Goal: Book appointment/travel/reservation

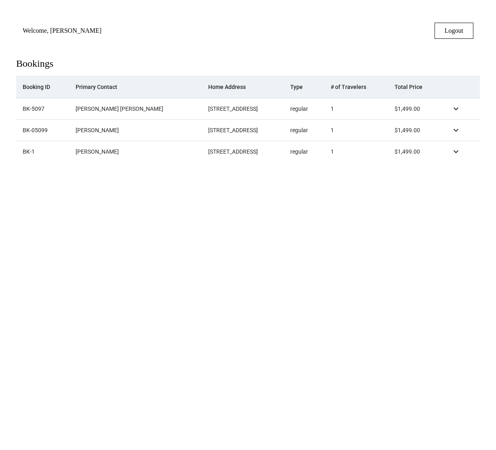
click at [459, 129] on span at bounding box center [455, 129] width 19 height 19
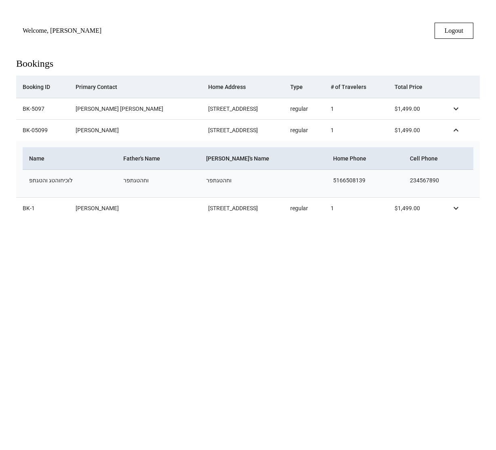
click at [459, 129] on span at bounding box center [455, 129] width 19 height 19
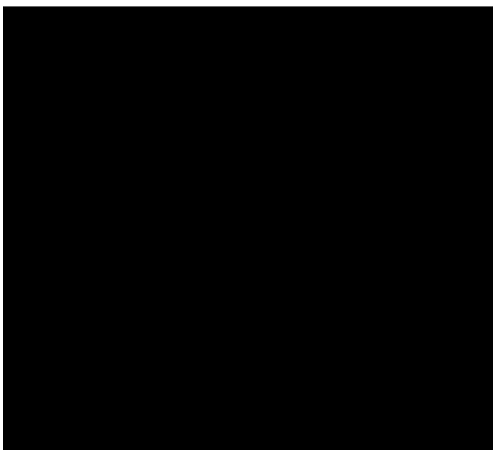
scroll to position [6, 0]
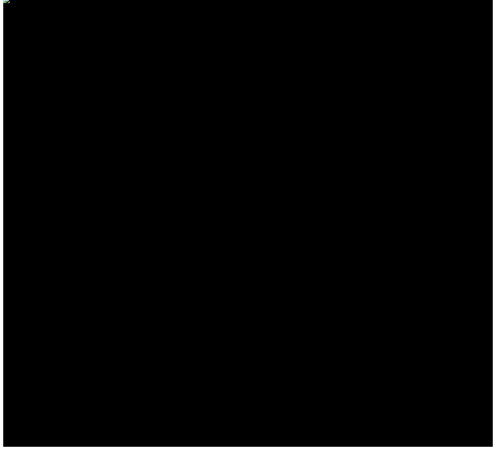
scroll to position [139, 0]
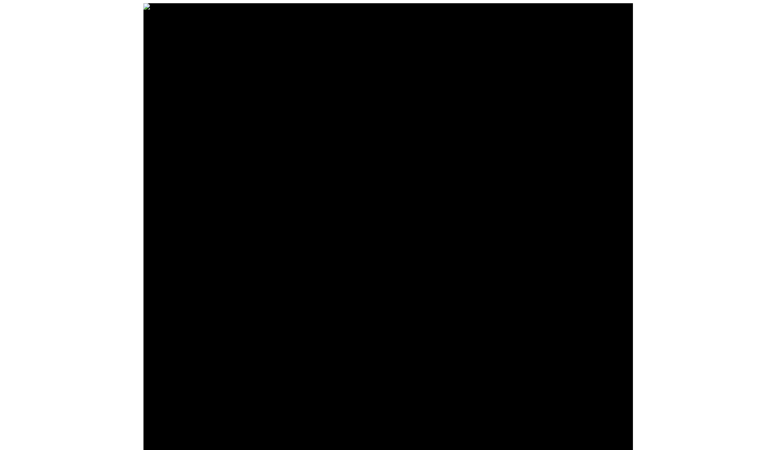
scroll to position [139, 0]
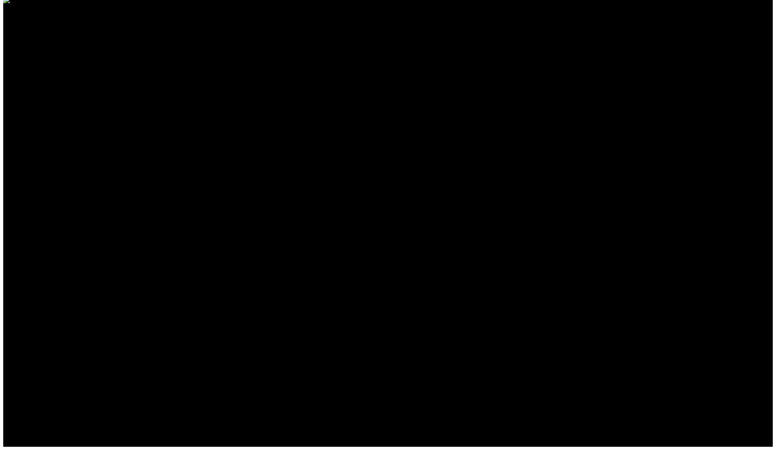
click at [495, 7] on app-landing at bounding box center [387, 222] width 769 height 450
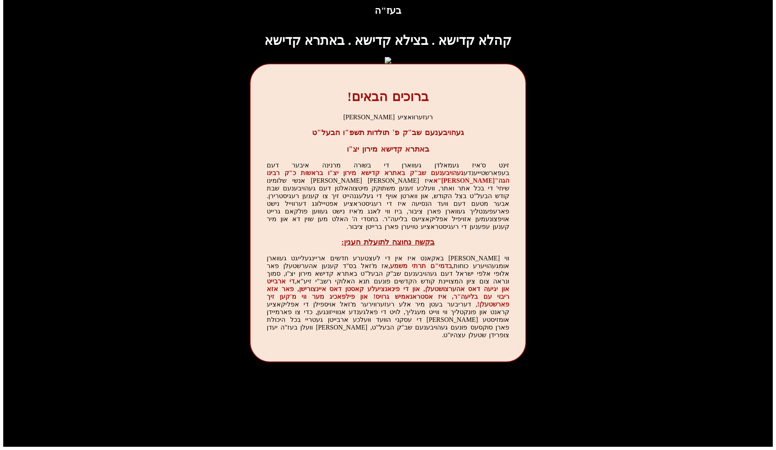
scroll to position [508, 0]
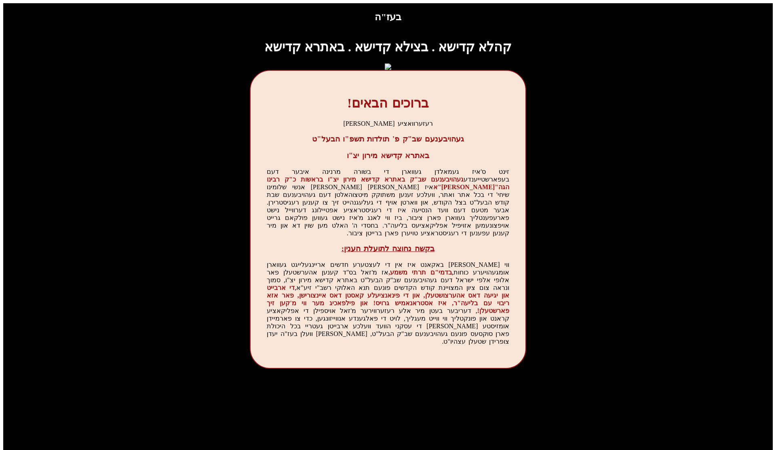
scroll to position [268, 0]
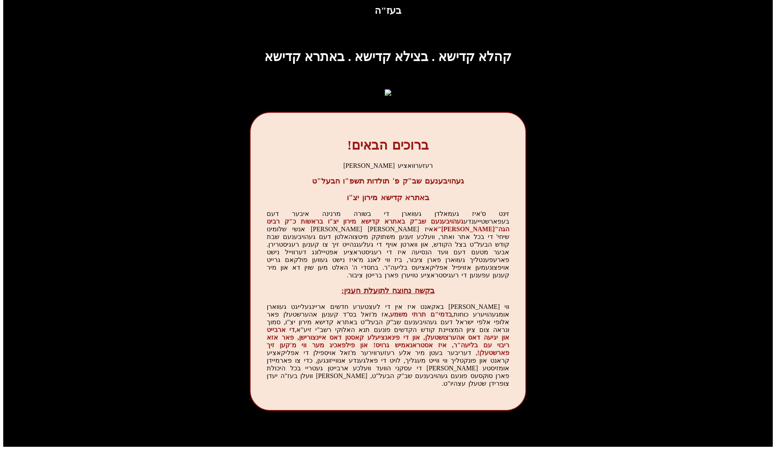
scroll to position [317, 0]
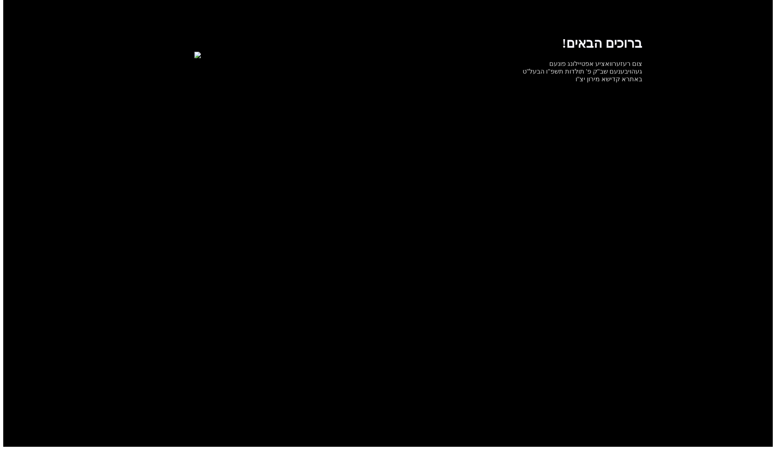
scroll to position [18, 0]
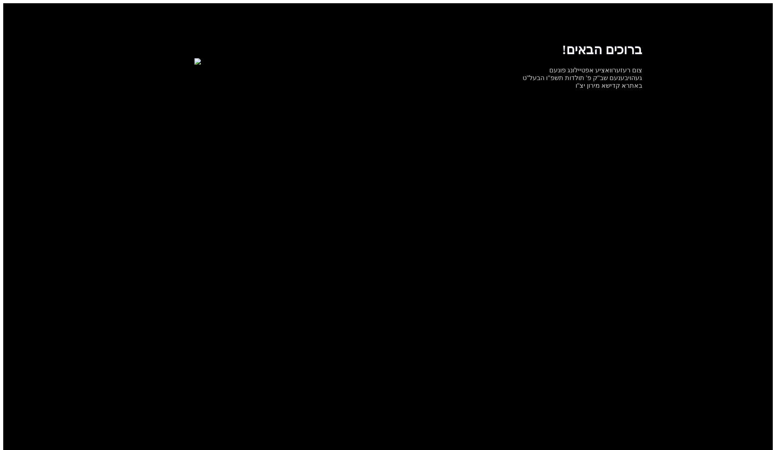
scroll to position [18, 1]
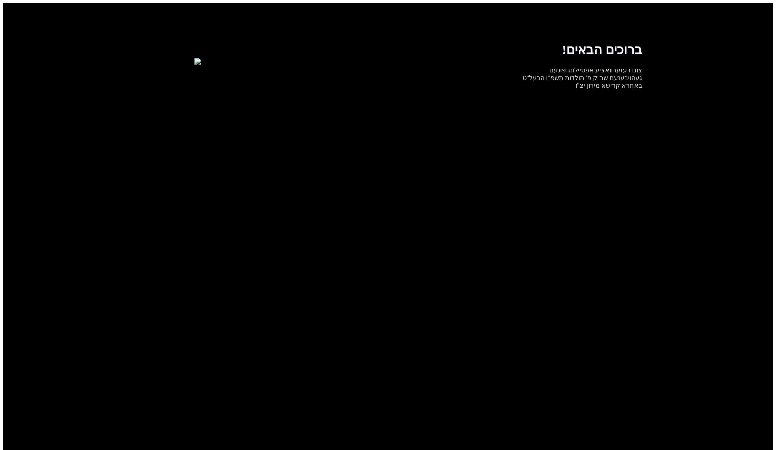
scroll to position [18, 0]
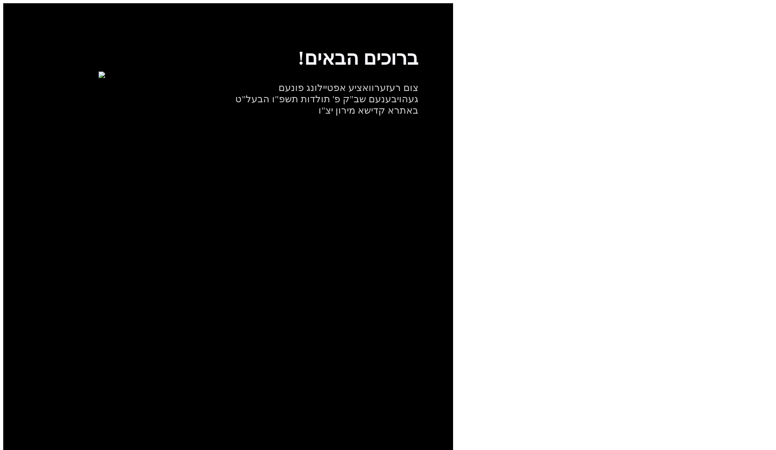
scroll to position [18, 0]
click at [631, 189] on app-root "ברוכים הבאים! צום רעזערוואציע אפטיילונג פונעם געהויבענעם שב"ק פ' תולדות תשפ"ו ה…" at bounding box center [387, 228] width 769 height 450
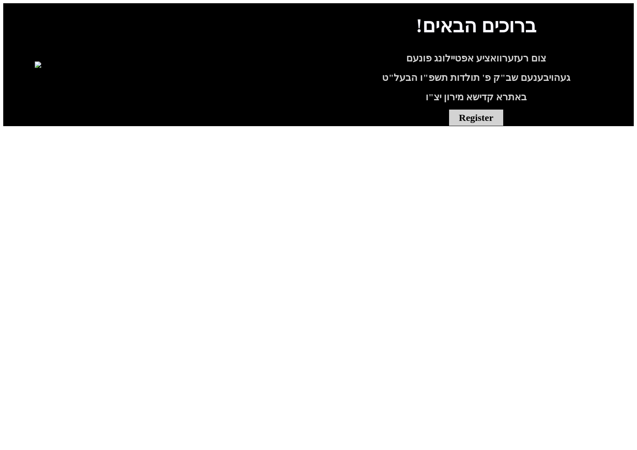
click at [633, 76] on app-landing "ברוכים הבאים! צום רעזערוואציע אפטיילונג פונעם געהויבענעם שב"ק פ' תולדות תשפ"ו ה…" at bounding box center [318, 64] width 630 height 123
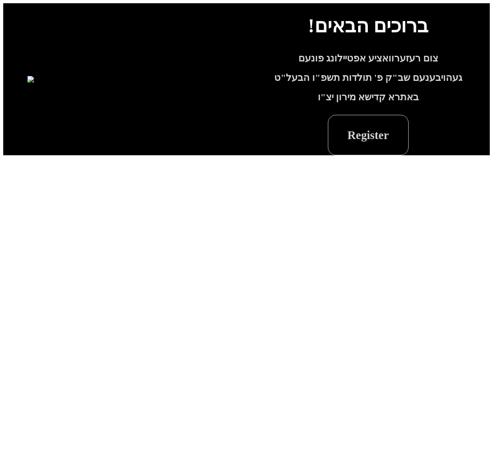
click at [364, 145] on span "Register" at bounding box center [368, 134] width 41 height 19
click at [366, 145] on span "Register" at bounding box center [368, 134] width 41 height 19
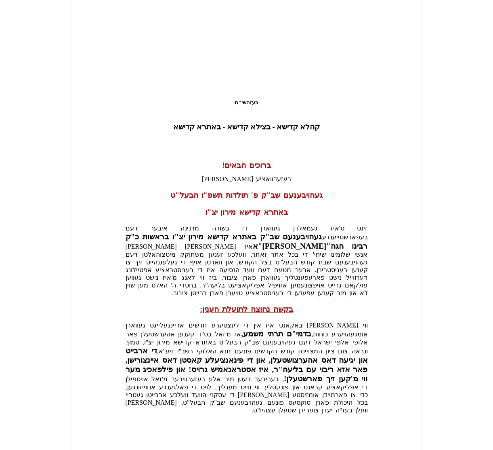
scroll to position [104, 0]
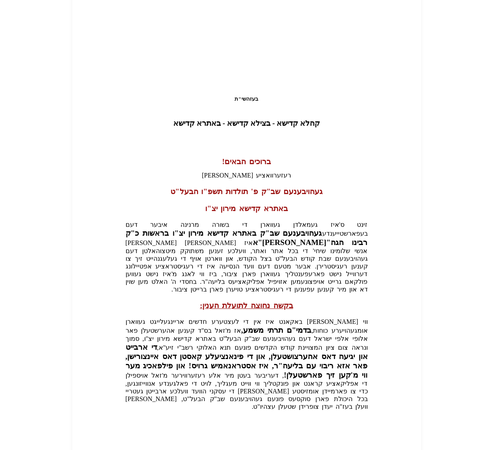
click at [386, 449] on span "Next" at bounding box center [382, 453] width 13 height 7
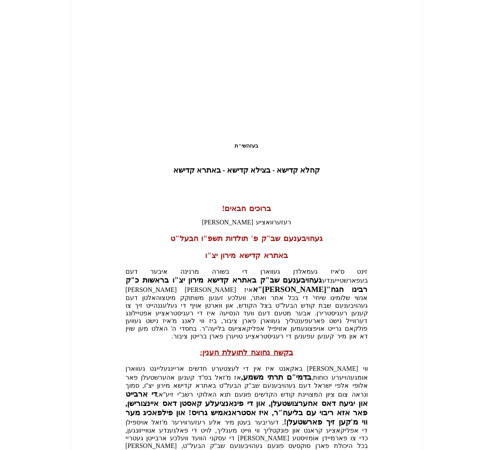
scroll to position [112, 0]
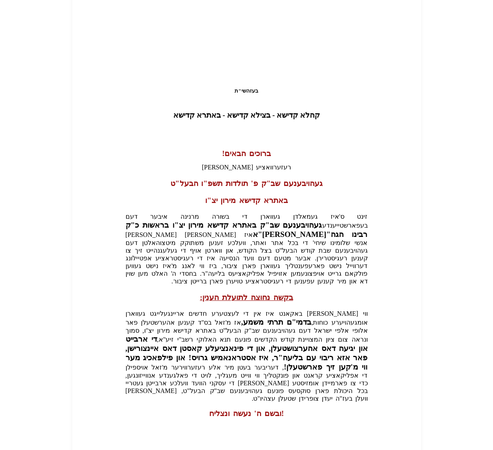
click at [378, 449] on span "Next" at bounding box center [382, 454] width 13 height 7
click at [387, 449] on span "Next" at bounding box center [382, 454] width 13 height 7
click at [371, 445] on span "submit" at bounding box center [382, 454] width 32 height 19
click at [390, 445] on span "submit" at bounding box center [382, 454] width 32 height 19
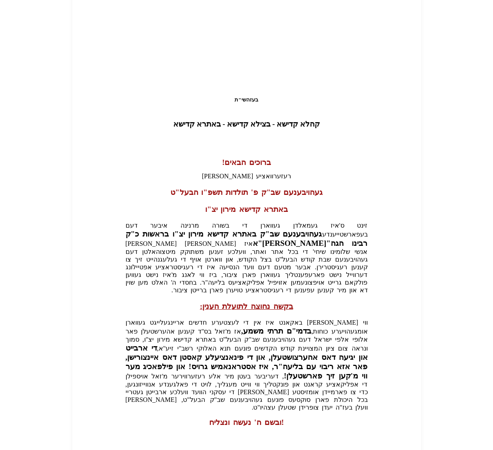
scroll to position [112, 0]
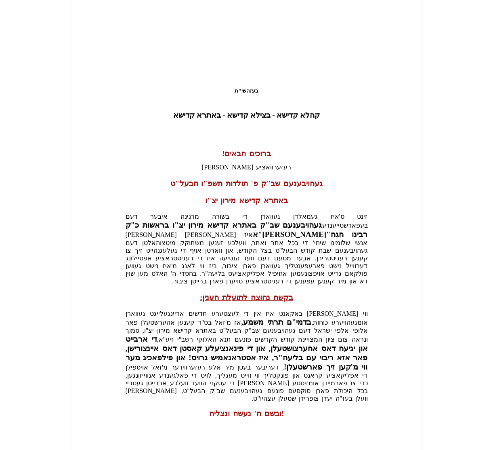
click at [377, 391] on span "Next" at bounding box center [382, 454] width 13 height 7
click at [382, 391] on span "submit" at bounding box center [382, 454] width 32 height 19
click at [383, 391] on span "submit" at bounding box center [382, 454] width 32 height 19
click at [385, 391] on span "Next" at bounding box center [382, 454] width 13 height 7
click at [387, 391] on span "Next" at bounding box center [382, 454] width 13 height 7
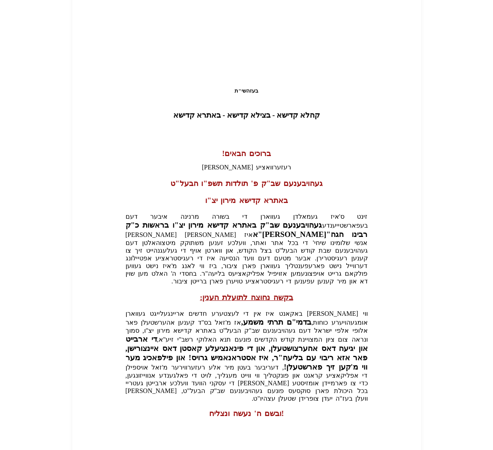
click at [385, 391] on span "Next" at bounding box center [382, 454] width 13 height 7
click at [393, 391] on span "submit" at bounding box center [382, 454] width 32 height 19
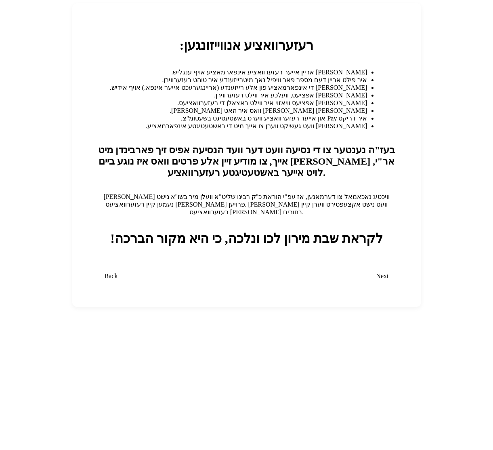
scroll to position [0, 0]
click at [380, 272] on span "Next" at bounding box center [382, 275] width 13 height 7
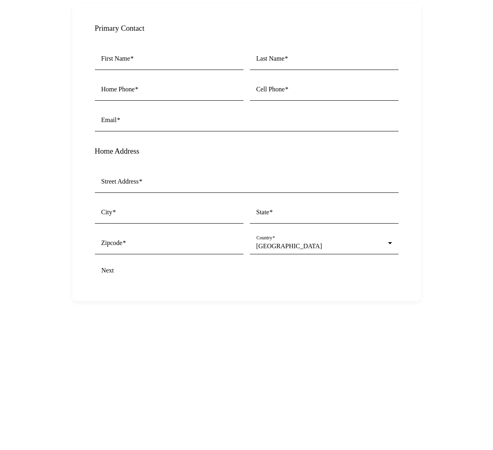
click at [109, 264] on div "Next" at bounding box center [247, 270] width 304 height 16
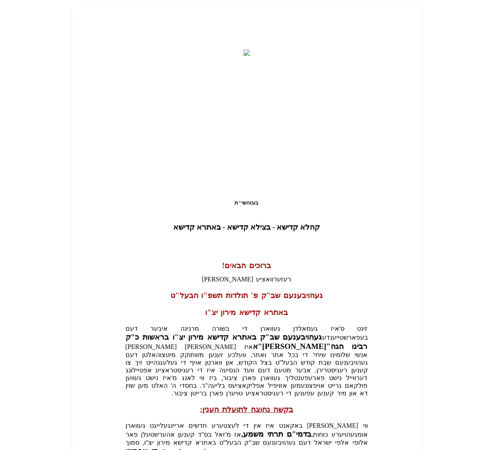
scroll to position [112, 0]
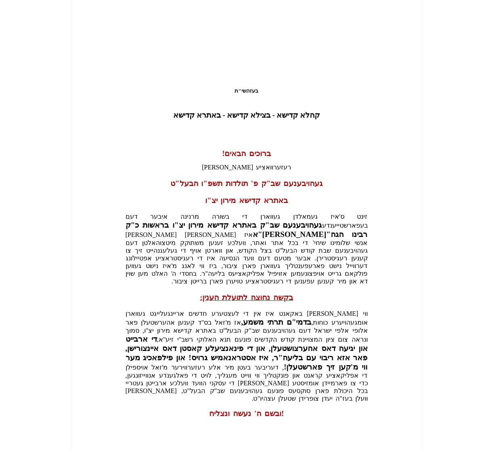
click at [385, 391] on span "Next" at bounding box center [382, 454] width 13 height 7
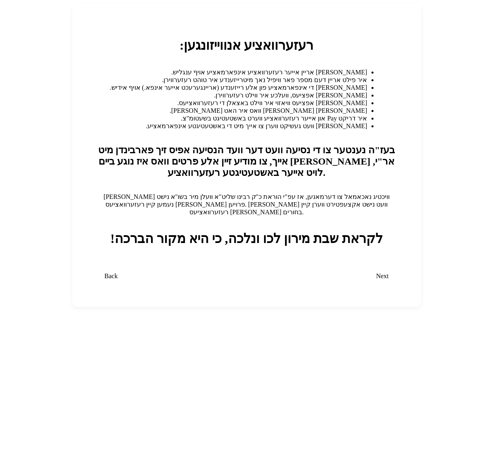
scroll to position [0, 0]
click at [383, 272] on span "Next" at bounding box center [382, 275] width 13 height 7
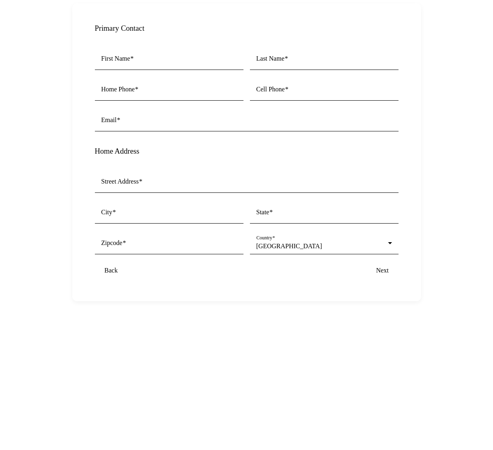
click at [168, 59] on input "First Name" at bounding box center [169, 60] width 136 height 7
type input "******"
type input "********"
type input "**********"
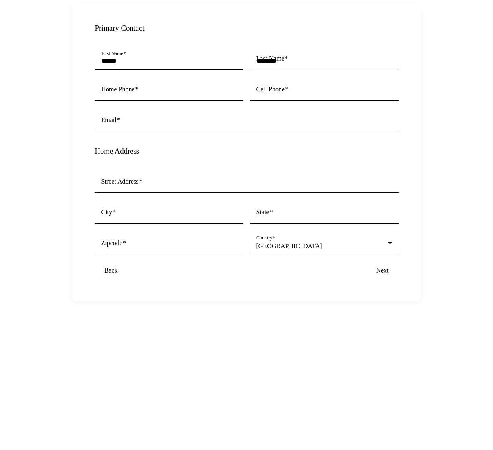
type input "**********"
type input "*****"
click at [278, 92] on div "Cell Phone" at bounding box center [324, 89] width 136 height 23
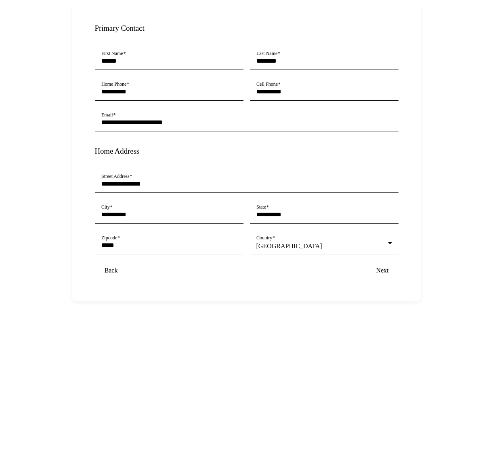
type input "**********"
click at [384, 267] on span "Next" at bounding box center [382, 270] width 13 height 7
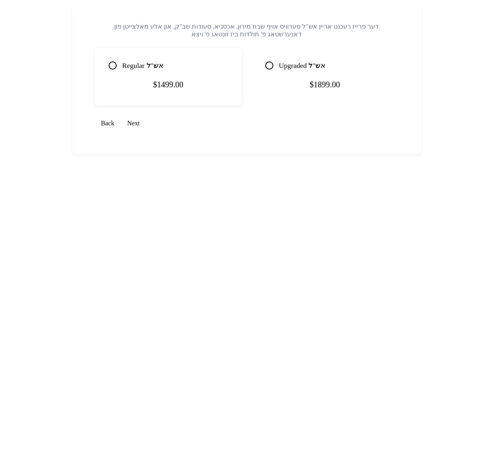
click at [205, 75] on mat-card-content "$1499.00" at bounding box center [169, 85] width 128 height 22
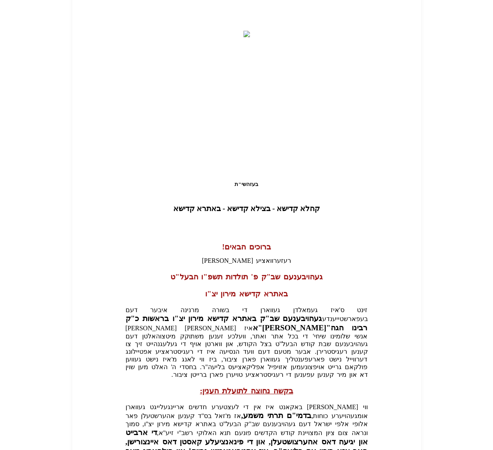
scroll to position [112, 0]
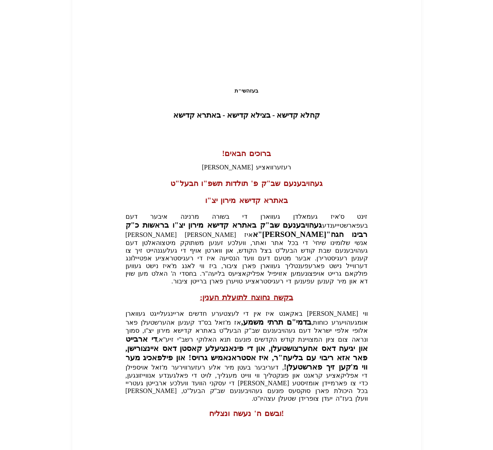
click at [389, 391] on span "submit" at bounding box center [382, 454] width 32 height 19
click at [382, 391] on span "Next" at bounding box center [382, 454] width 13 height 7
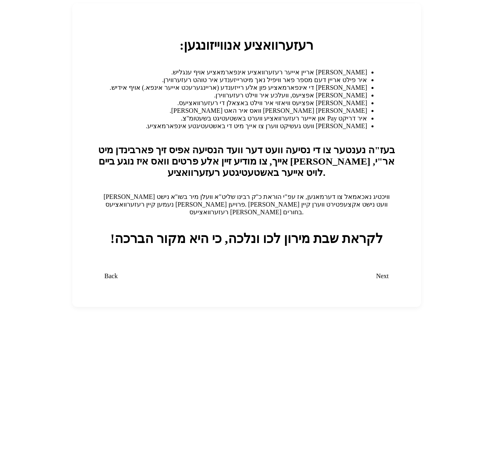
scroll to position [0, 0]
click at [382, 272] on span "Next" at bounding box center [382, 275] width 13 height 7
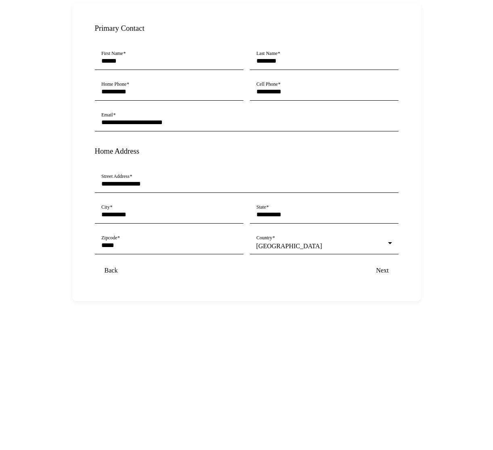
click at [382, 261] on span "submit" at bounding box center [382, 270] width 32 height 19
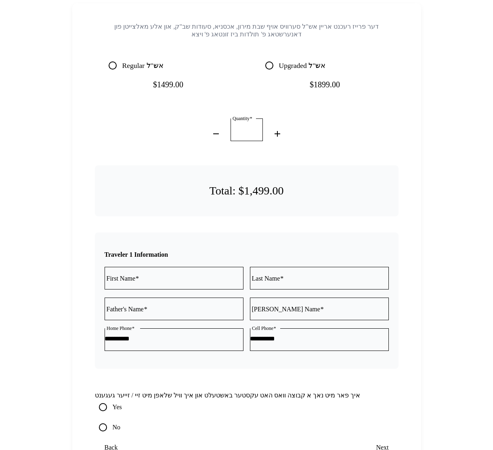
scroll to position [19, 0]
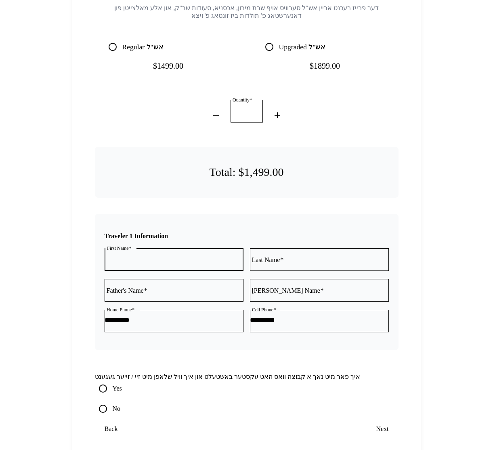
click at [222, 255] on input "First Name" at bounding box center [174, 258] width 139 height 7
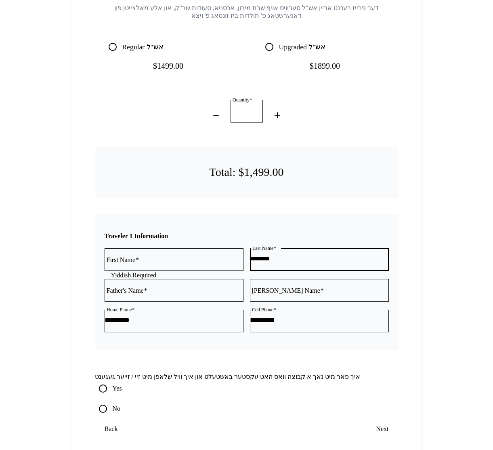
type input "********"
click at [183, 255] on input "*" at bounding box center [174, 258] width 139 height 7
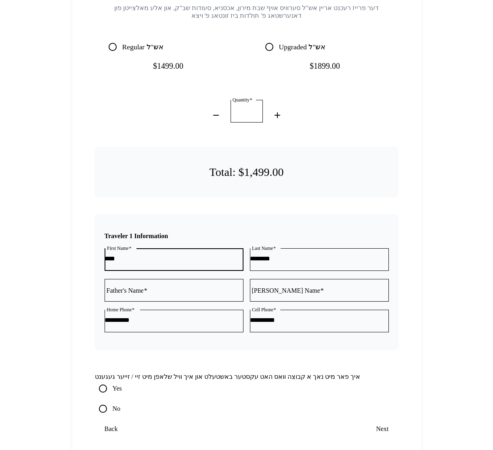
type input "****"
click at [179, 285] on div at bounding box center [174, 290] width 139 height 23
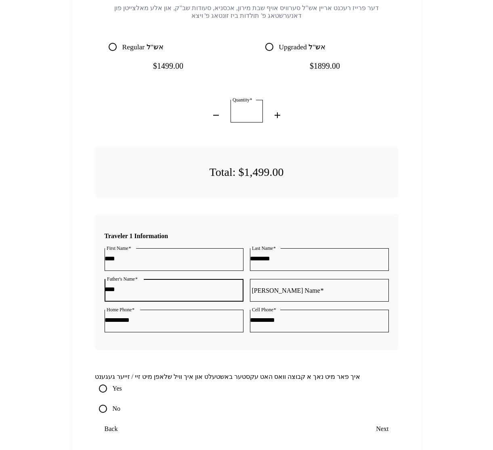
type input "****"
click at [272, 286] on input "[PERSON_NAME] Name" at bounding box center [319, 289] width 139 height 7
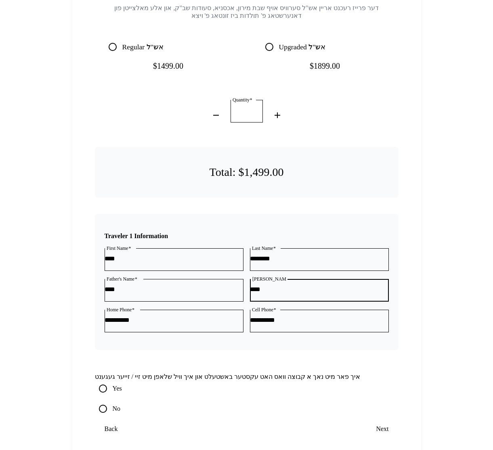
type input "****"
click at [379, 391] on span "Next" at bounding box center [382, 428] width 13 height 7
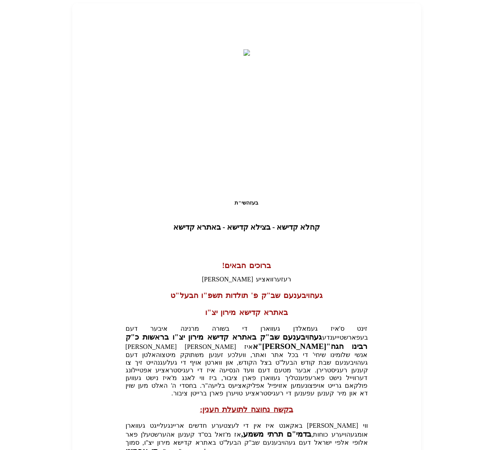
scroll to position [112, 0]
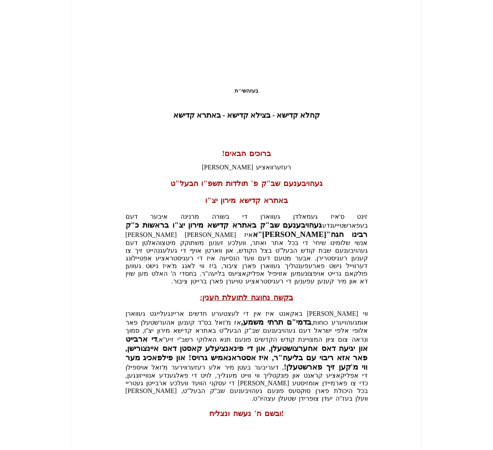
click at [380, 391] on span "Next" at bounding box center [382, 454] width 13 height 7
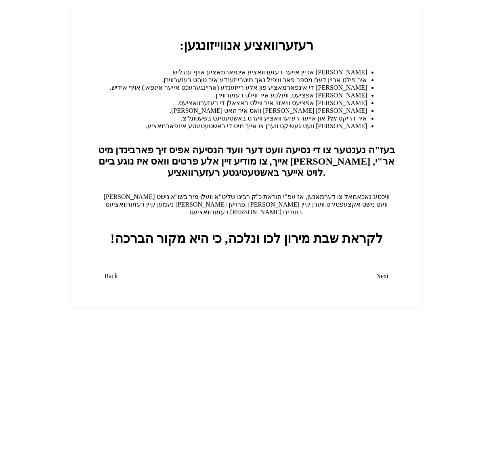
scroll to position [0, 0]
click at [384, 272] on span "Next" at bounding box center [382, 275] width 13 height 7
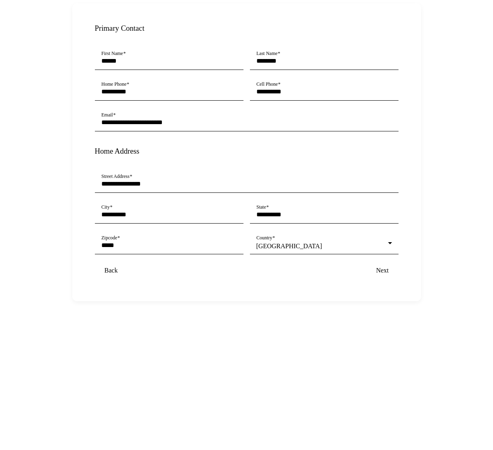
click at [385, 267] on span "Next" at bounding box center [382, 270] width 13 height 7
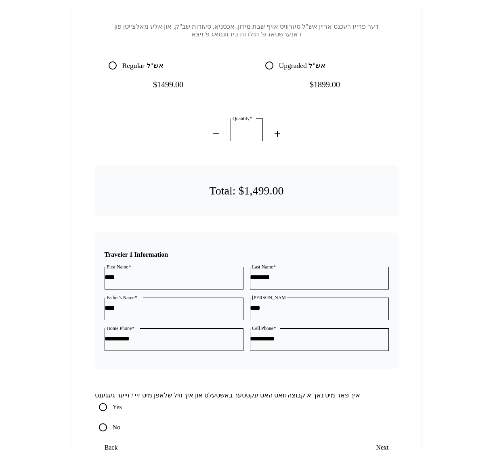
scroll to position [19, 0]
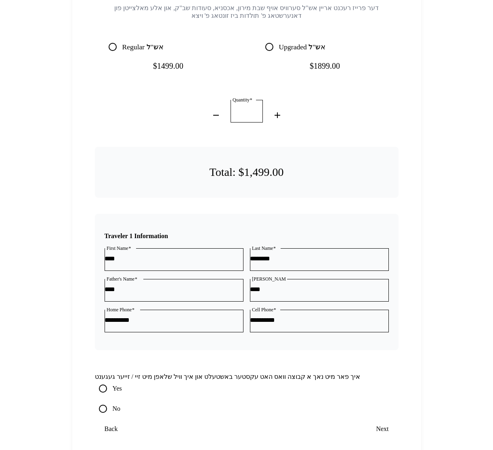
click at [385, 391] on span "Next" at bounding box center [382, 428] width 13 height 7
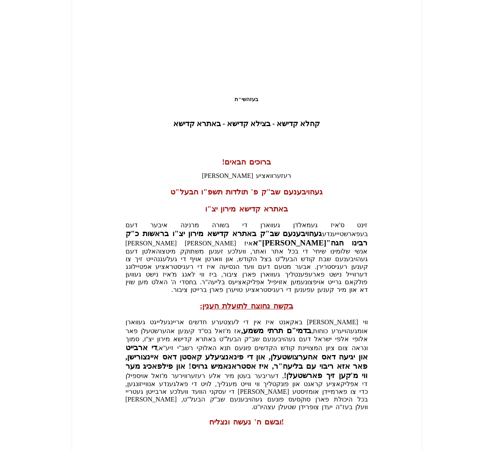
scroll to position [112, 0]
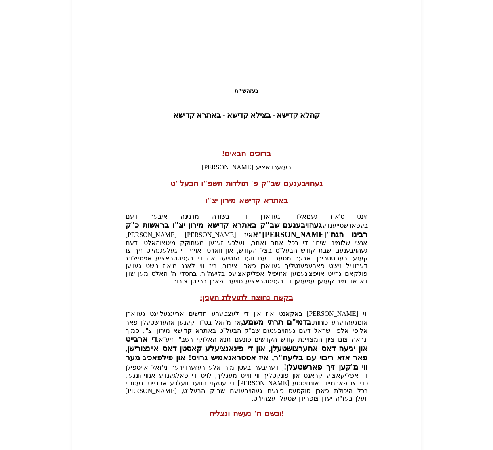
click at [395, 391] on span "submit" at bounding box center [382, 454] width 32 height 19
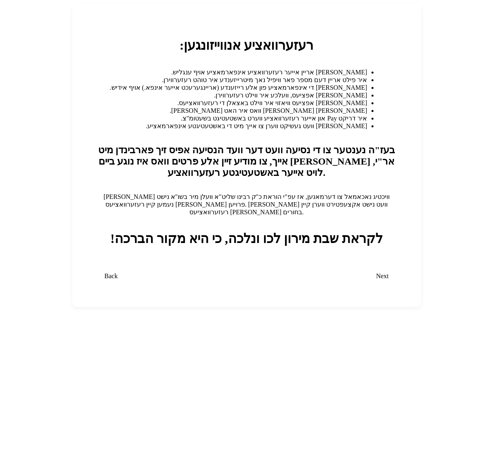
scroll to position [0, 0]
click at [384, 272] on span "Next" at bounding box center [382, 275] width 13 height 7
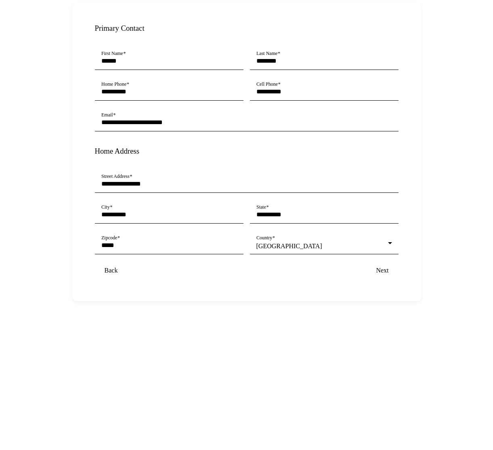
click at [384, 267] on span "Next" at bounding box center [382, 270] width 13 height 7
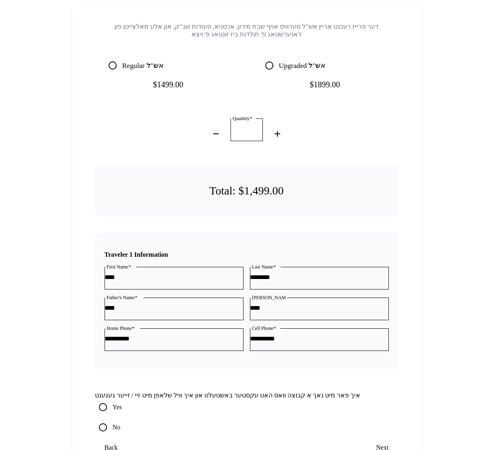
scroll to position [19, 0]
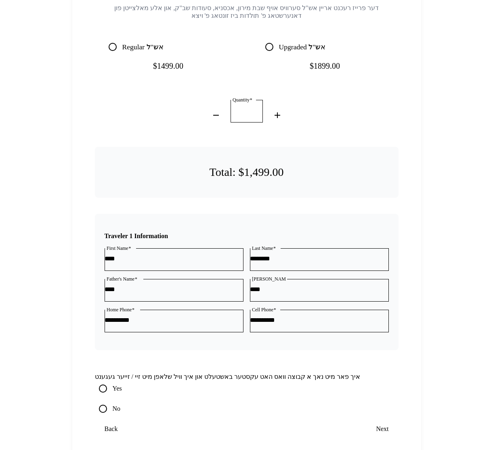
click at [383, 391] on span "Next" at bounding box center [382, 428] width 13 height 7
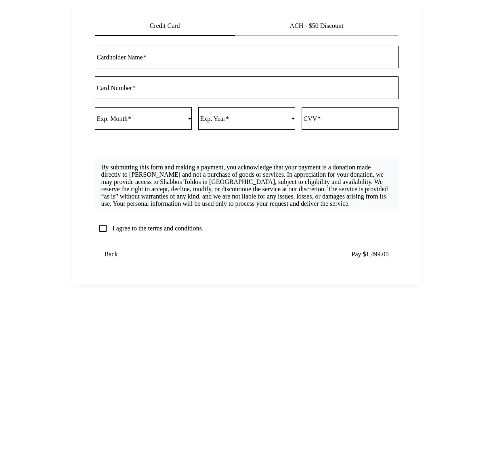
click at [295, 25] on span "ACH - $50 Discount" at bounding box center [317, 26] width 54 height 6
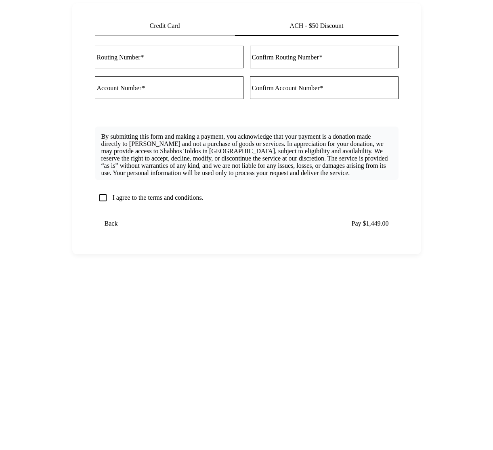
click at [212, 28] on div "Credit Card" at bounding box center [165, 25] width 140 height 19
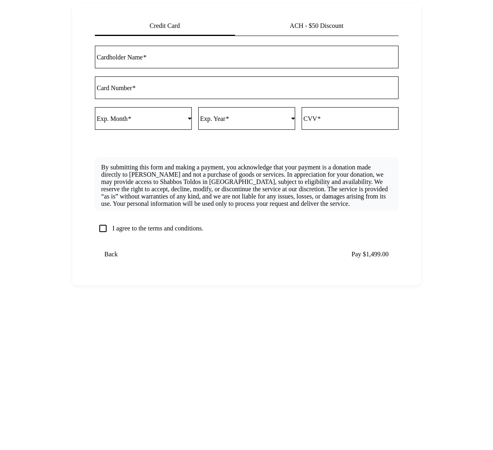
click at [268, 28] on div "ACH - $50 Discount" at bounding box center [317, 25] width 164 height 19
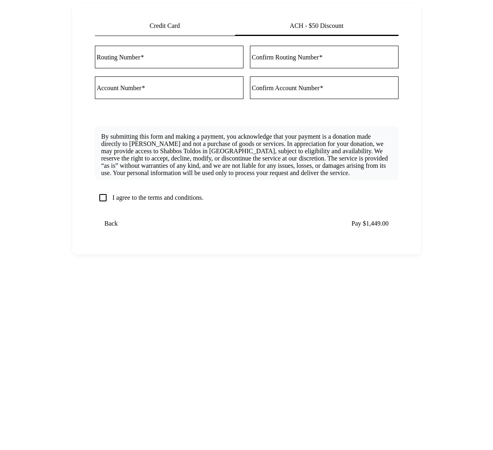
click at [200, 25] on div "Credit Card" at bounding box center [165, 25] width 140 height 19
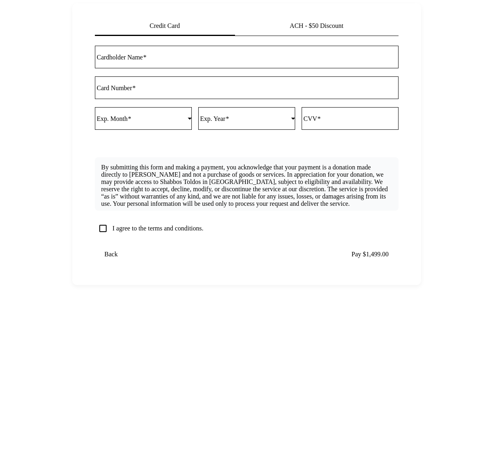
click at [187, 226] on label "I agree to the terms and conditions." at bounding box center [157, 228] width 92 height 7
click at [336, 145] on form "Credit Card ACH - $50 Discount Cardholder Name Card Number Exp. Month Exp. Year…" at bounding box center [247, 139] width 304 height 246
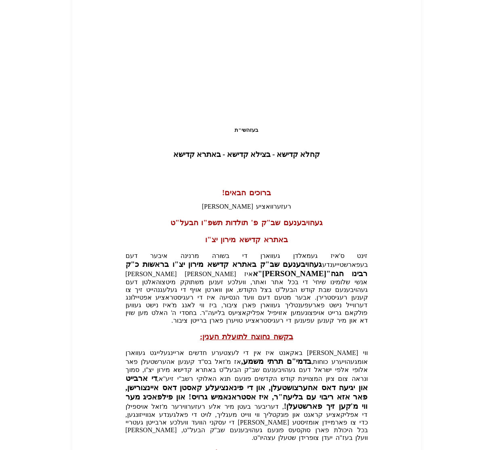
scroll to position [112, 0]
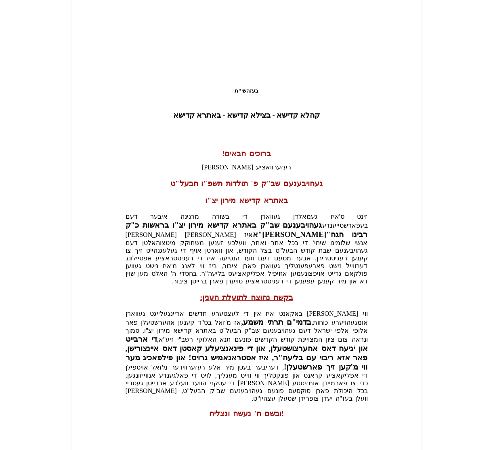
click at [380, 391] on span "Next" at bounding box center [382, 454] width 13 height 7
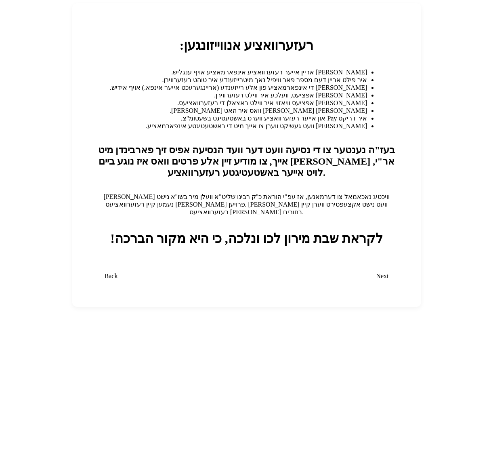
click at [377, 272] on span "Next" at bounding box center [382, 275] width 13 height 7
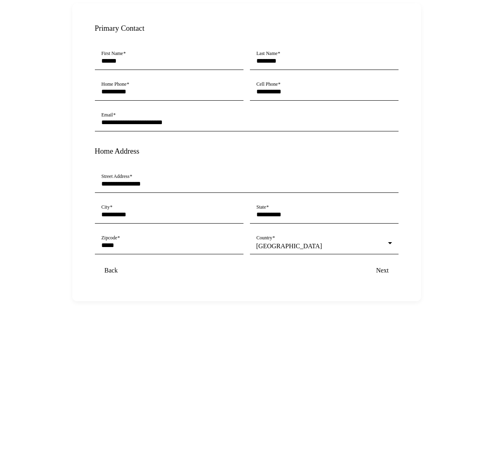
click at [380, 261] on span "submit" at bounding box center [382, 270] width 32 height 19
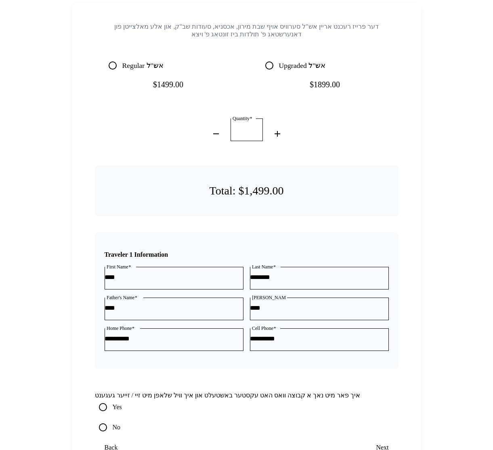
click at [386, 391] on span "Next" at bounding box center [382, 446] width 13 height 7
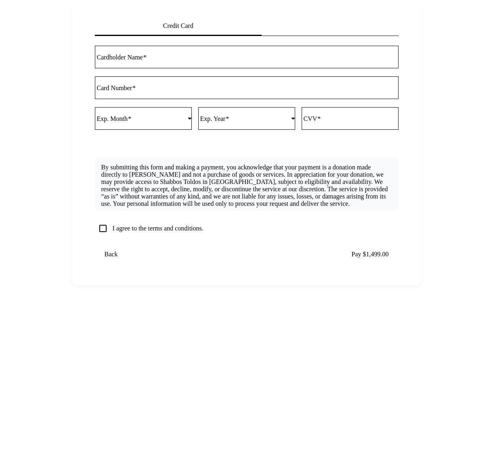
click at [297, 20] on div at bounding box center [330, 25] width 137 height 19
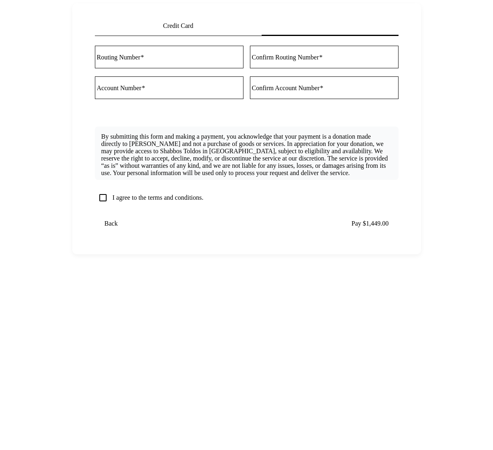
click at [213, 23] on div "Credit Card" at bounding box center [178, 25] width 167 height 19
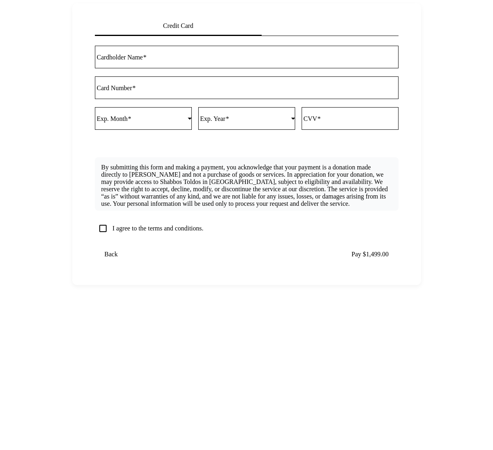
click at [280, 23] on div at bounding box center [330, 25] width 137 height 19
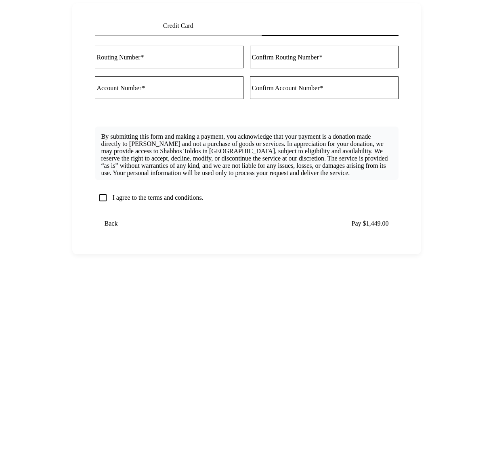
click at [229, 25] on div "Credit Card" at bounding box center [178, 25] width 167 height 19
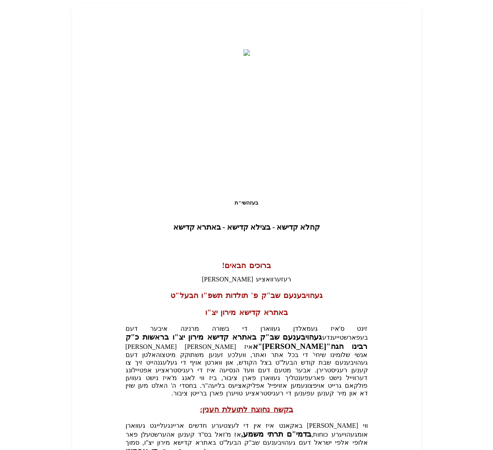
scroll to position [112, 0]
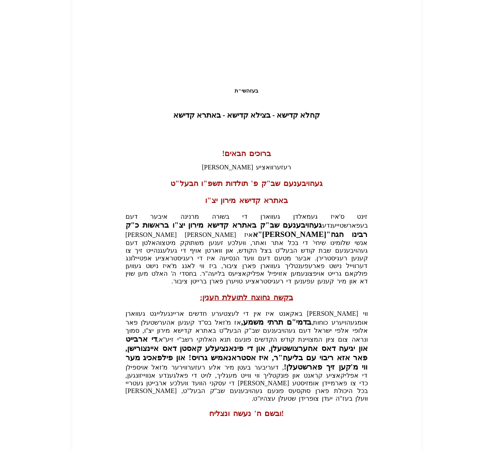
scroll to position [112, 0]
click at [389, 445] on span "submit" at bounding box center [382, 454] width 32 height 19
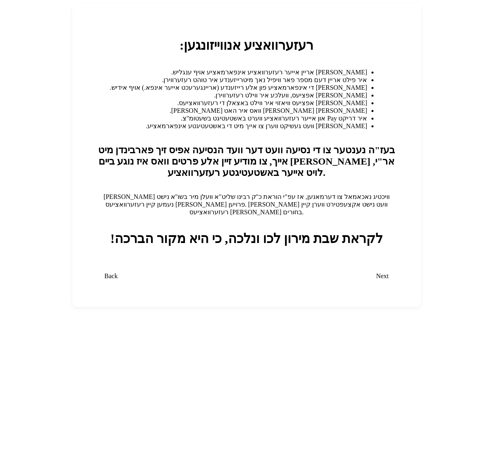
click at [384, 272] on span "Next" at bounding box center [382, 275] width 13 height 7
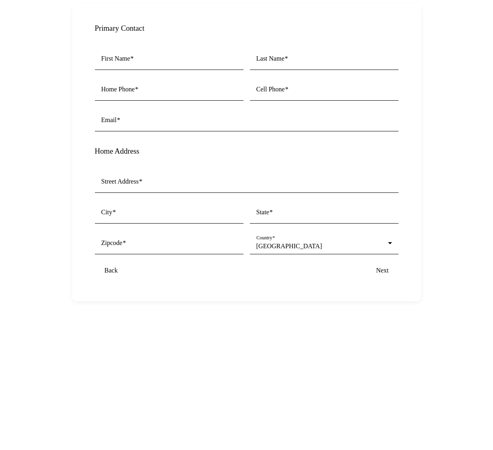
click at [220, 70] on div at bounding box center [169, 74] width 149 height 8
click at [221, 57] on input "First Name" at bounding box center [169, 60] width 136 height 7
type input "******"
type input "********"
type input "**********"
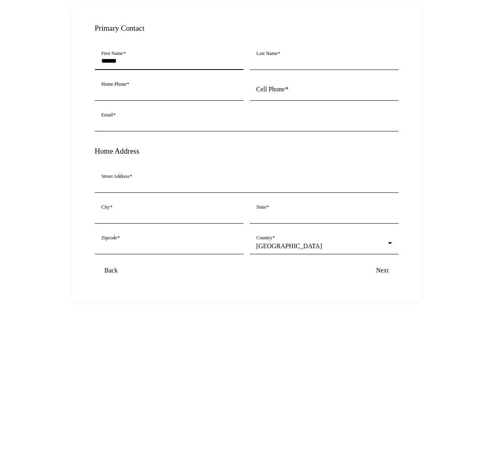
type input "**********"
type input "*****"
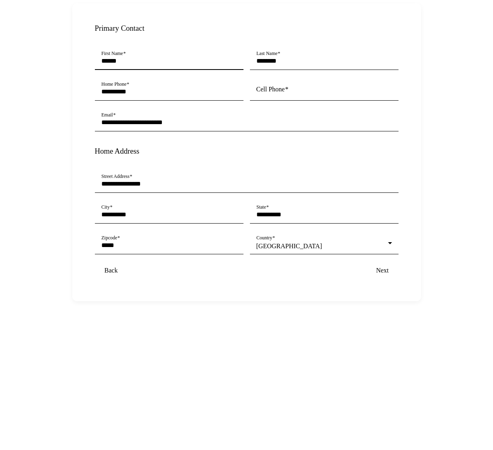
click at [277, 88] on input "Cell Phone" at bounding box center [324, 91] width 136 height 7
type input "**********"
click at [387, 267] on span "Next" at bounding box center [382, 270] width 13 height 7
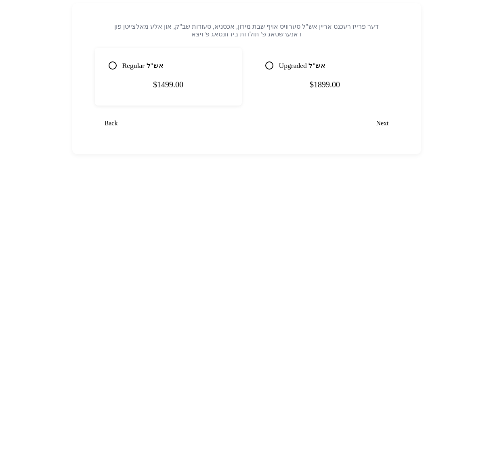
click at [206, 74] on mat-card-content "$1499.00" at bounding box center [169, 85] width 128 height 22
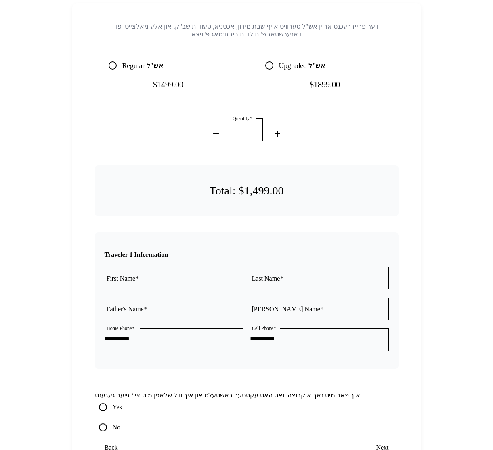
click at [214, 273] on input "First Name" at bounding box center [174, 276] width 139 height 7
type input "***"
click at [277, 275] on mat-label "Last Name" at bounding box center [266, 278] width 28 height 7
click at [277, 273] on input "Last Name" at bounding box center [319, 276] width 139 height 7
type input "***"
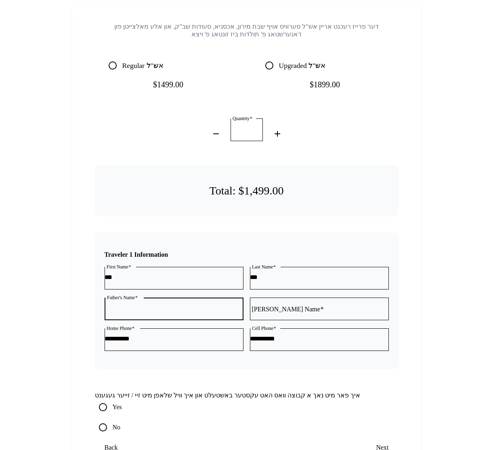
click at [209, 304] on input "Father's Name" at bounding box center [174, 307] width 139 height 7
type input "***"
click at [290, 305] on mat-label "Shver's Name" at bounding box center [286, 308] width 68 height 7
click at [290, 304] on input "Shver's Name" at bounding box center [319, 307] width 139 height 7
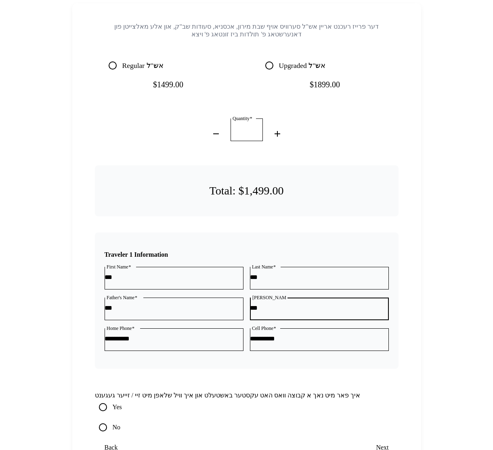
type input "***"
click at [383, 443] on span "Next" at bounding box center [382, 446] width 13 height 7
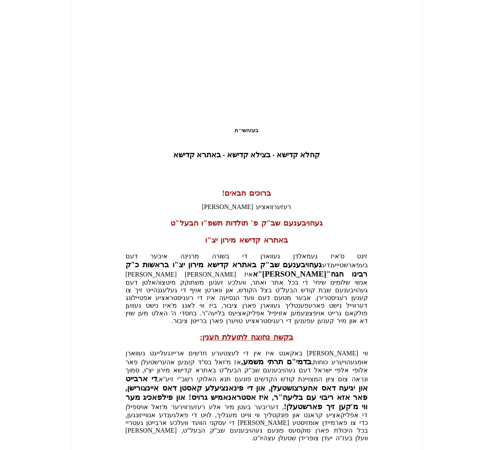
scroll to position [112, 0]
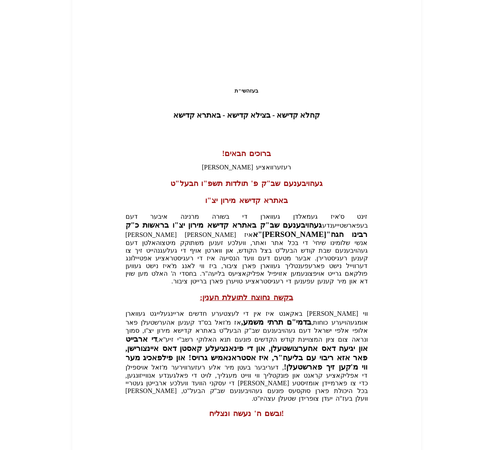
click at [384, 449] on span "Next" at bounding box center [382, 454] width 13 height 7
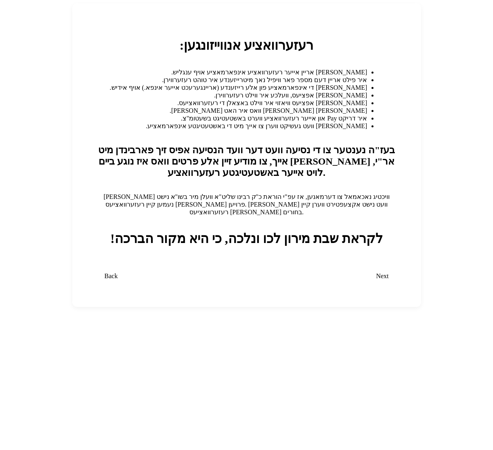
click at [383, 272] on span "Next" at bounding box center [382, 275] width 13 height 7
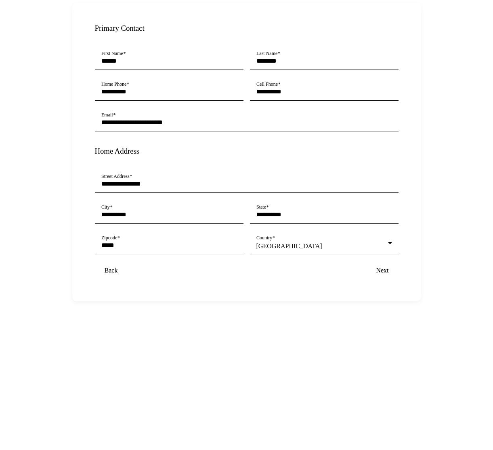
click at [382, 261] on span "submit" at bounding box center [382, 270] width 32 height 19
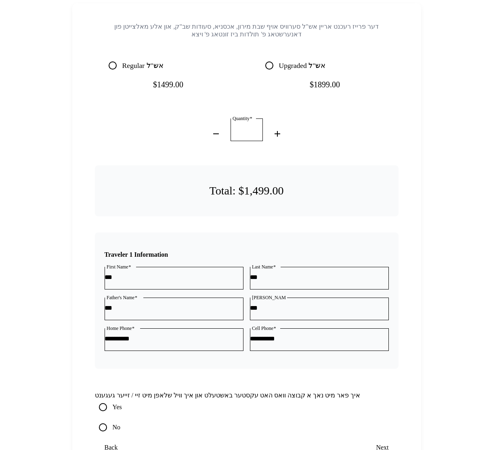
scroll to position [19, 0]
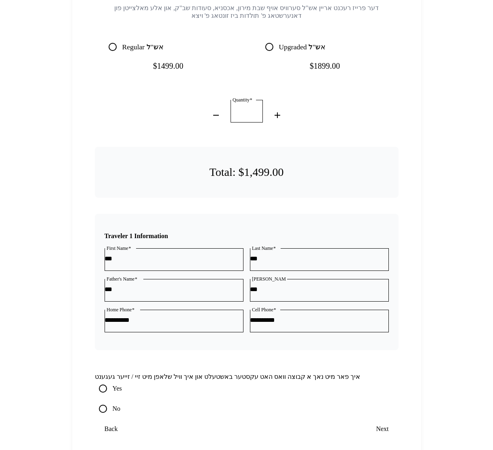
click at [389, 419] on span "submit" at bounding box center [382, 428] width 32 height 19
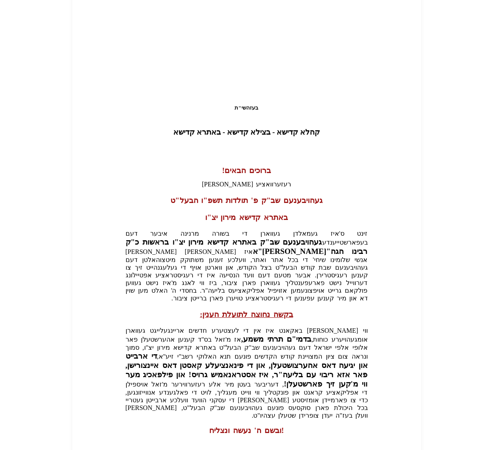
scroll to position [112, 0]
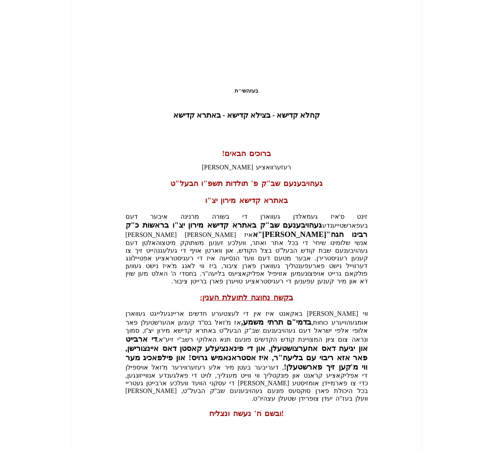
click at [378, 449] on span "Next" at bounding box center [382, 454] width 13 height 7
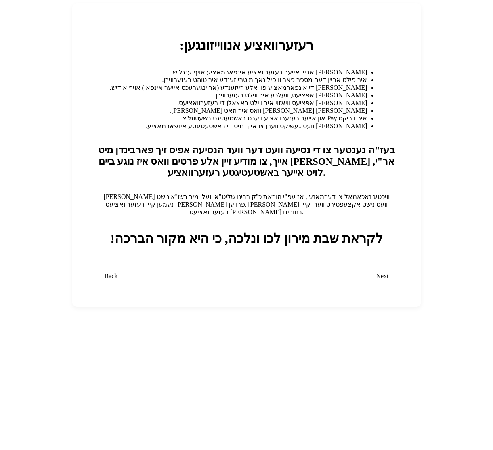
click at [381, 272] on span "Next" at bounding box center [382, 275] width 13 height 7
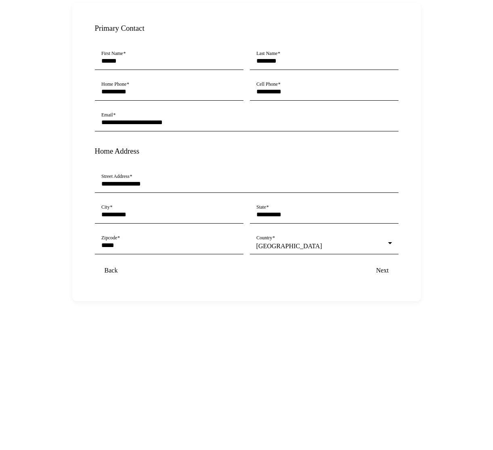
click at [387, 267] on span "Next" at bounding box center [382, 270] width 13 height 7
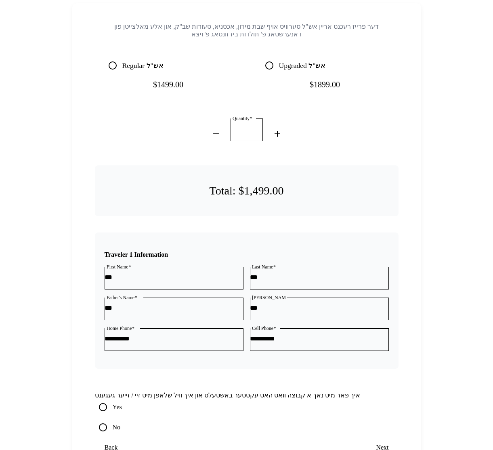
click at [382, 443] on span "Next" at bounding box center [382, 446] width 13 height 7
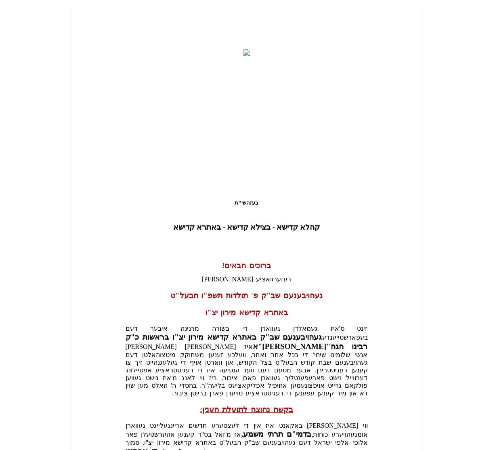
scroll to position [112, 0]
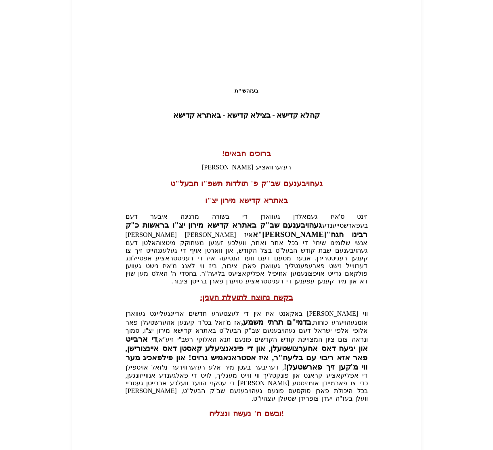
click at [384, 445] on span "submit" at bounding box center [382, 454] width 32 height 19
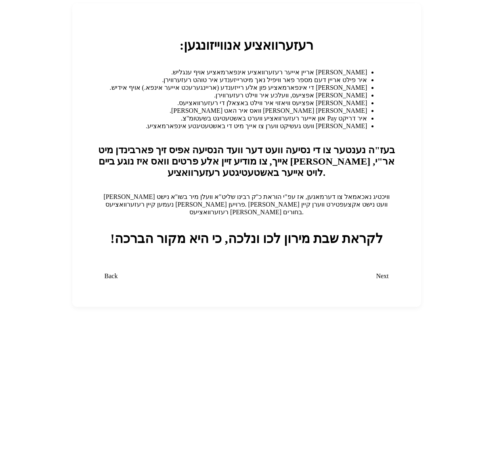
scroll to position [0, 0]
click at [383, 266] on span "submit" at bounding box center [382, 275] width 32 height 19
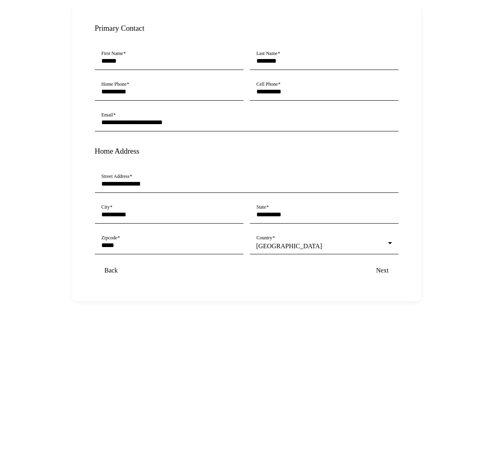
click at [381, 267] on span "Next" at bounding box center [382, 270] width 13 height 7
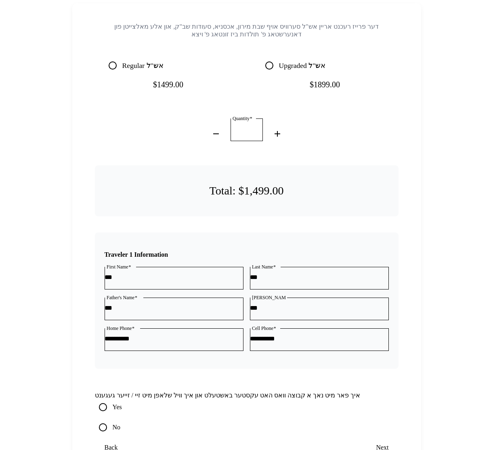
click at [376, 437] on span "submit" at bounding box center [382, 446] width 32 height 19
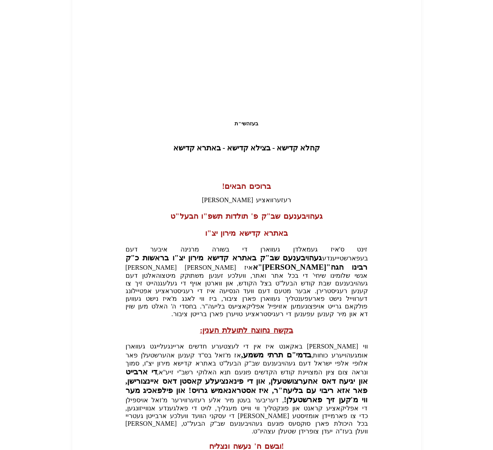
scroll to position [112, 0]
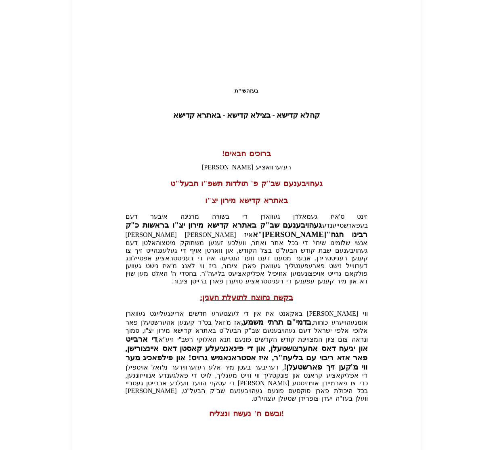
click at [390, 445] on span "submit" at bounding box center [382, 454] width 32 height 19
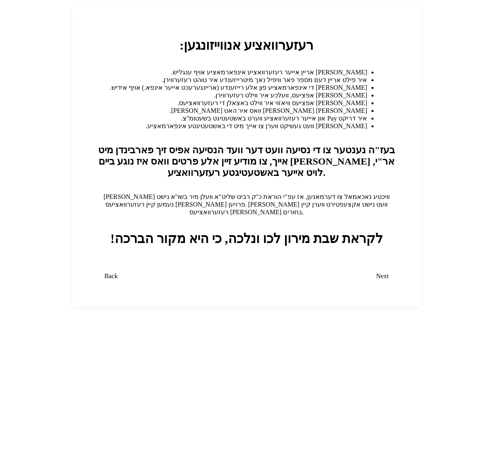
scroll to position [0, 0]
click at [384, 272] on span "Next" at bounding box center [382, 275] width 13 height 7
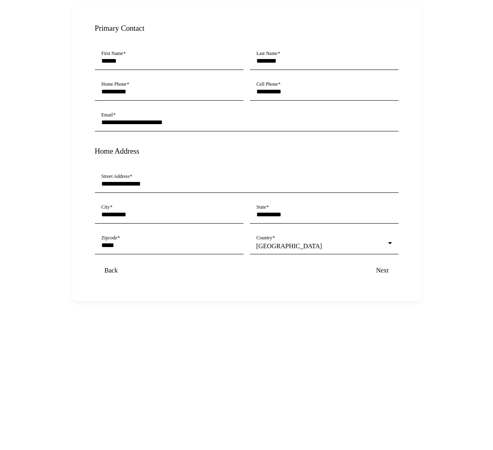
click at [382, 267] on span "Next" at bounding box center [382, 270] width 13 height 7
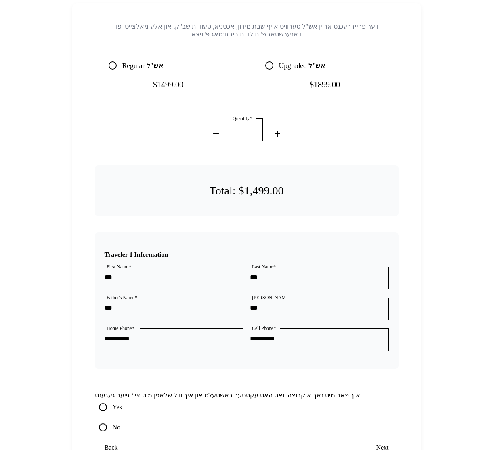
scroll to position [19, 0]
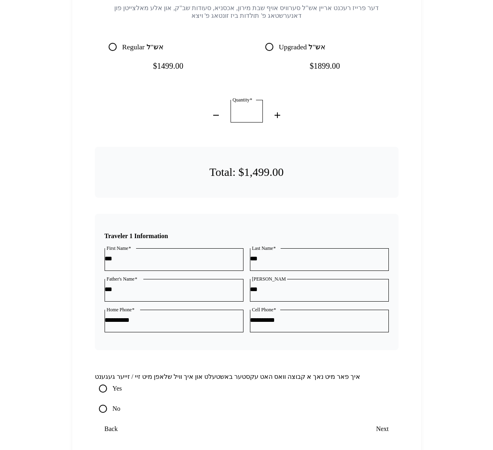
click at [385, 419] on span "submit" at bounding box center [382, 428] width 32 height 19
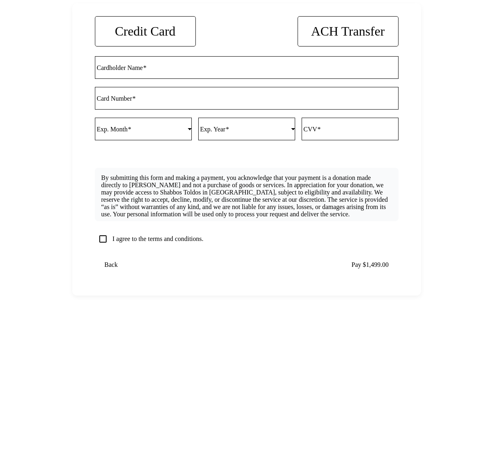
scroll to position [0, 0]
click at [336, 34] on span "ACH Transfer" at bounding box center [348, 31] width 74 height 15
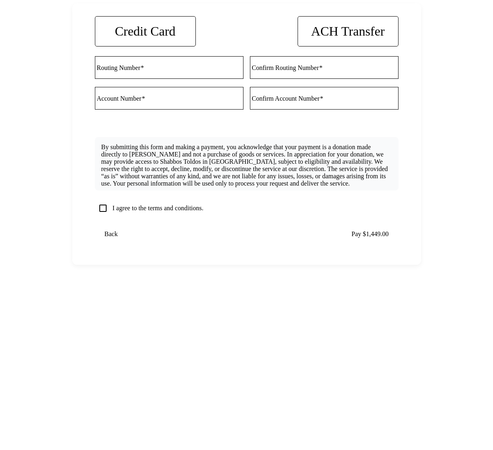
click at [162, 31] on span "Credit Card" at bounding box center [145, 31] width 61 height 15
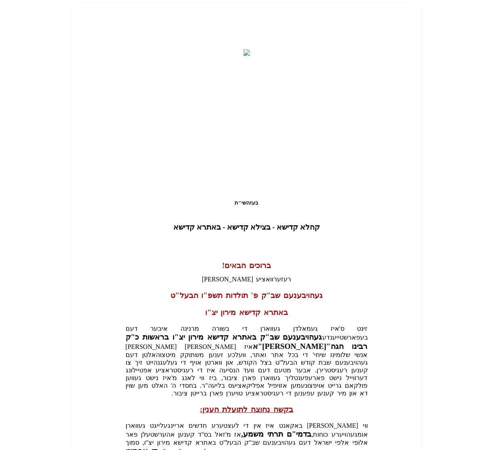
scroll to position [112, 0]
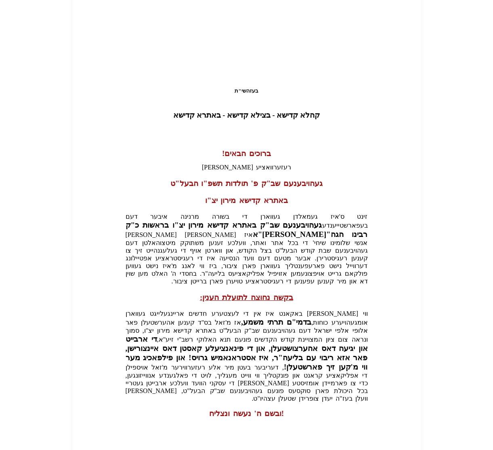
click at [379, 449] on span "Next" at bounding box center [382, 454] width 13 height 7
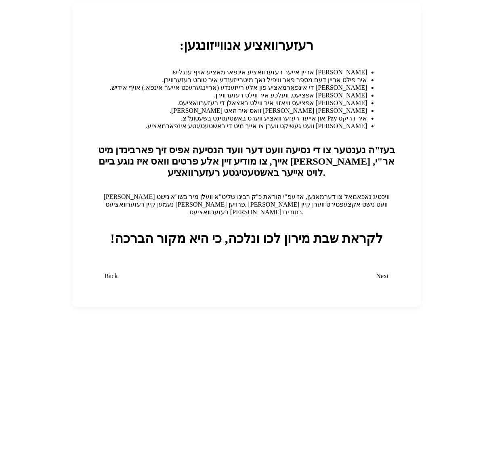
scroll to position [0, 0]
click at [395, 266] on span "submit" at bounding box center [382, 275] width 32 height 19
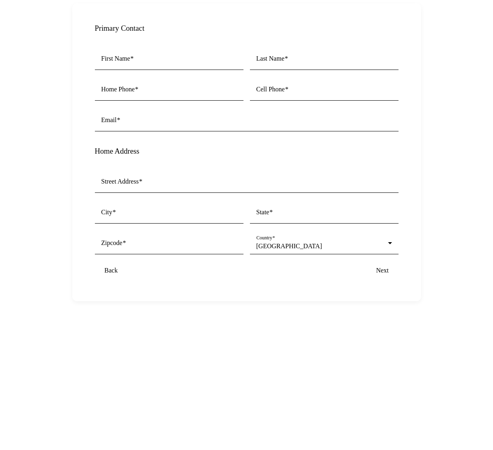
click at [384, 263] on div "Back Next" at bounding box center [247, 270] width 304 height 16
click at [188, 70] on div at bounding box center [169, 74] width 149 height 8
click at [189, 57] on input "First Name" at bounding box center [169, 60] width 136 height 7
type input "******"
type input "********"
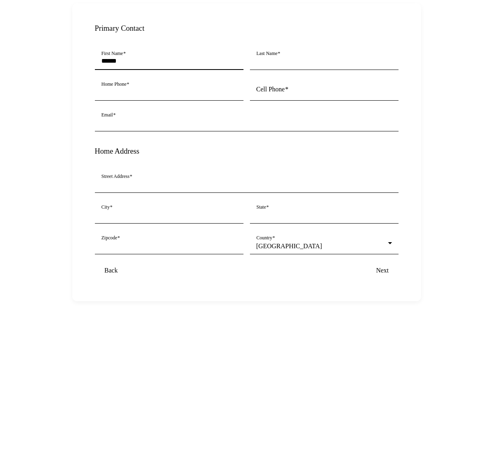
type input "**********"
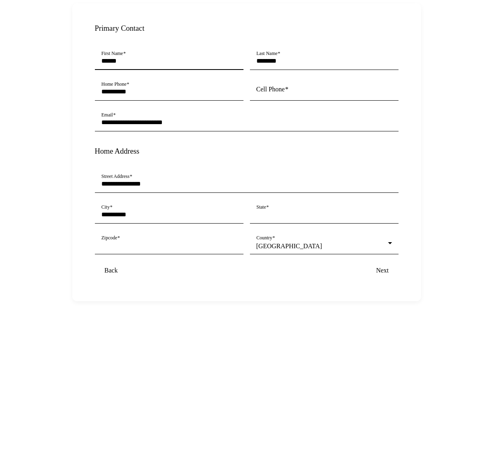
type input "*****"
click at [292, 88] on input "Cell Phone" at bounding box center [324, 91] width 136 height 7
type input "**********"
click at [384, 267] on span "Next" at bounding box center [382, 270] width 13 height 7
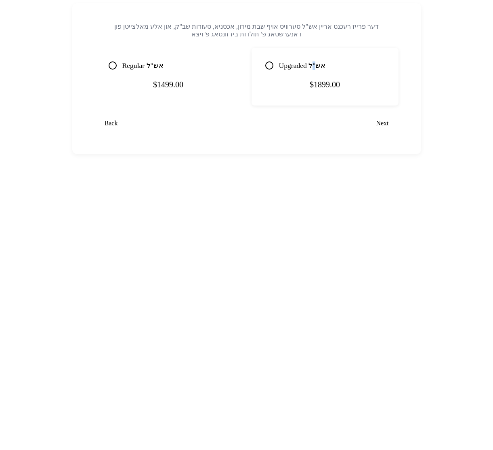
click at [317, 67] on label "Upgraded אש"ל" at bounding box center [301, 65] width 48 height 8
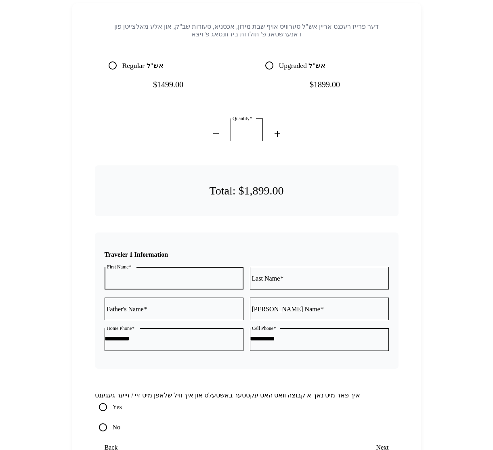
click at [203, 273] on input "First Name" at bounding box center [174, 276] width 139 height 7
type input "*****"
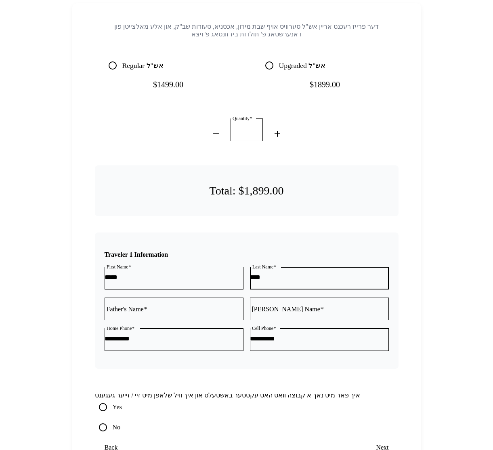
type input "****"
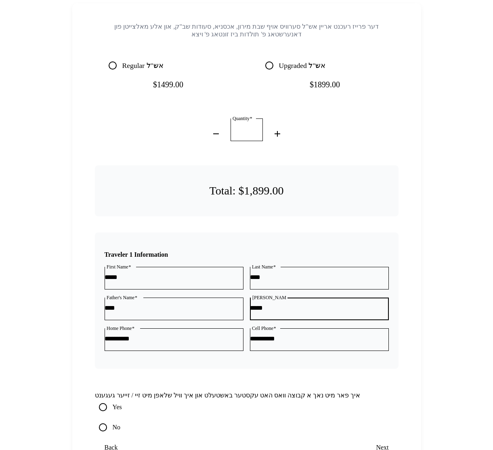
type input "*****"
click at [385, 443] on span "Next" at bounding box center [382, 446] width 13 height 7
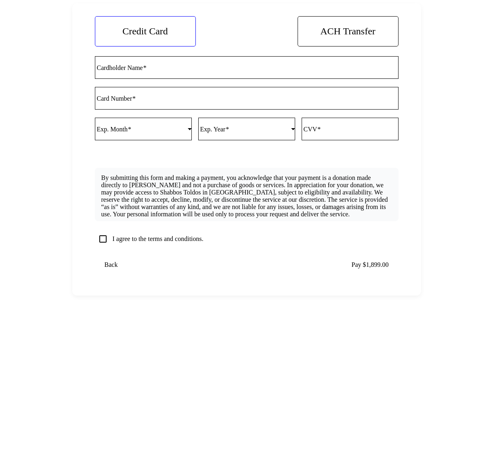
click at [333, 34] on span "ACH Transfer" at bounding box center [347, 31] width 55 height 11
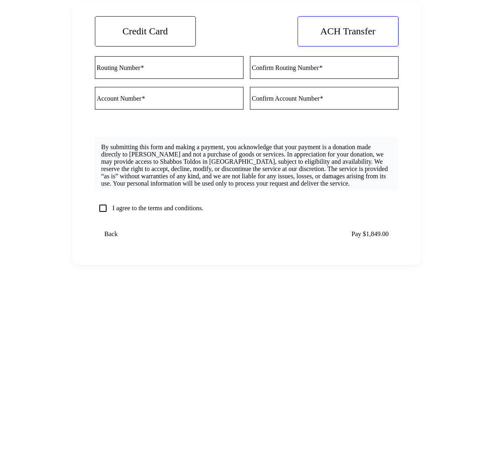
click at [178, 24] on span at bounding box center [145, 31] width 100 height 19
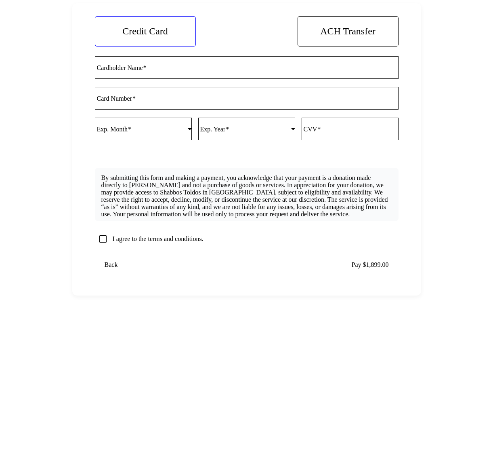
click at [308, 25] on span at bounding box center [348, 31] width 100 height 19
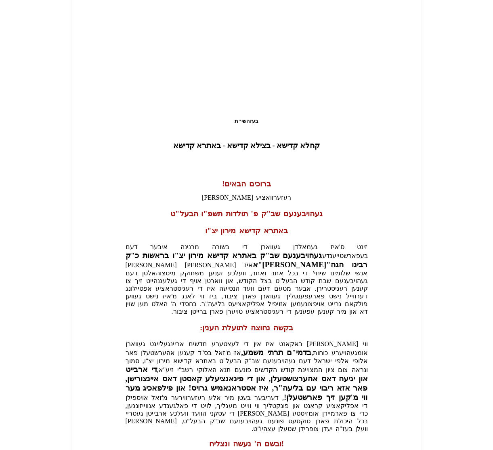
scroll to position [112, 0]
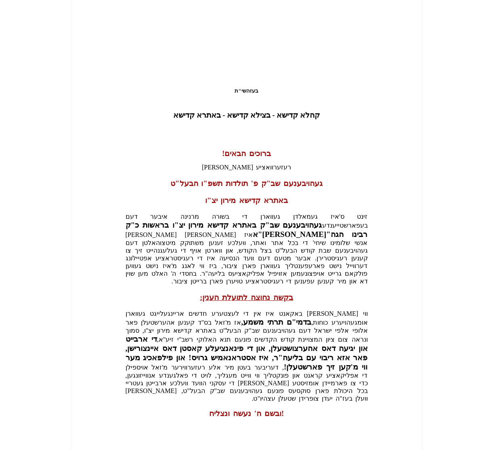
click at [382, 449] on span "Next" at bounding box center [382, 454] width 13 height 7
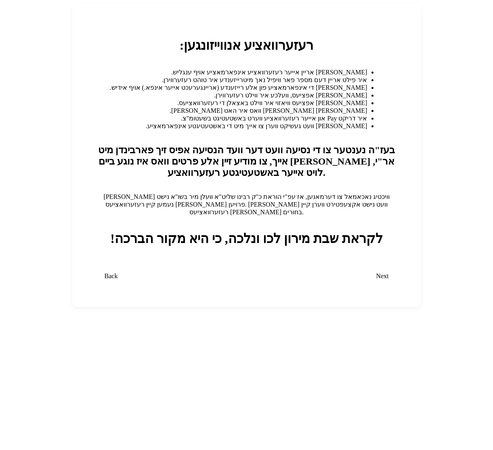
click at [383, 272] on span "Next" at bounding box center [382, 275] width 13 height 7
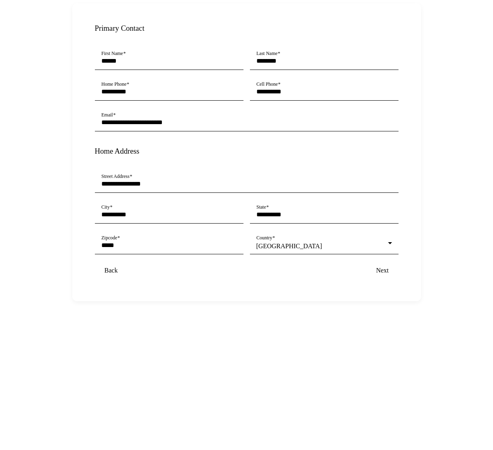
click at [387, 267] on span "Next" at bounding box center [382, 270] width 13 height 7
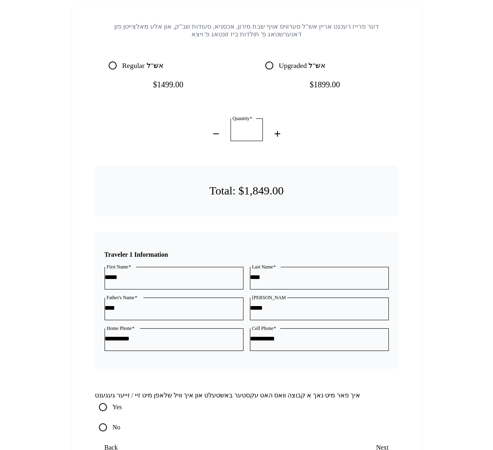
click at [385, 437] on span "submit" at bounding box center [382, 446] width 32 height 19
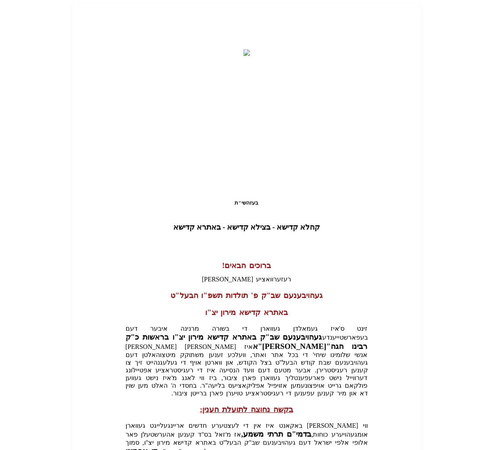
scroll to position [112, 0]
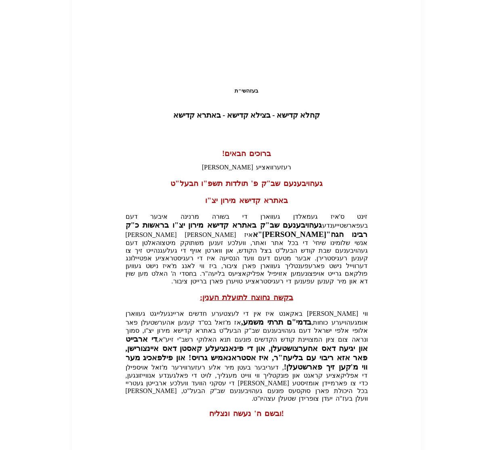
click at [387, 445] on span "submit" at bounding box center [382, 454] width 32 height 19
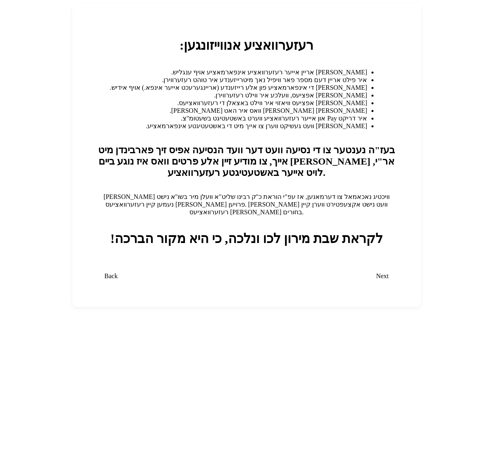
scroll to position [0, 0]
click at [380, 272] on span "Next" at bounding box center [382, 275] width 13 height 7
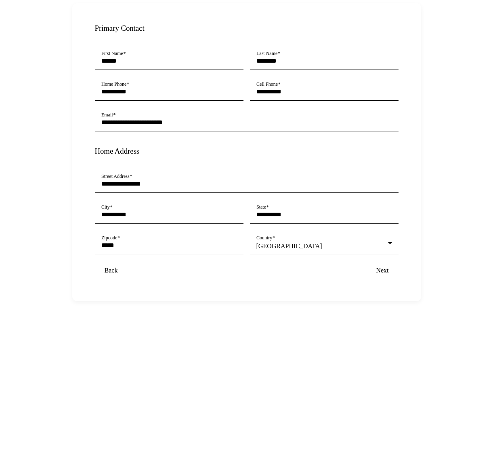
click at [380, 267] on span "Next" at bounding box center [382, 270] width 13 height 7
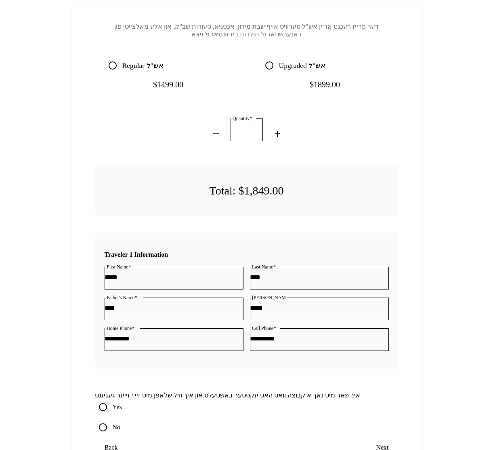
click at [379, 437] on span "submit" at bounding box center [382, 446] width 32 height 19
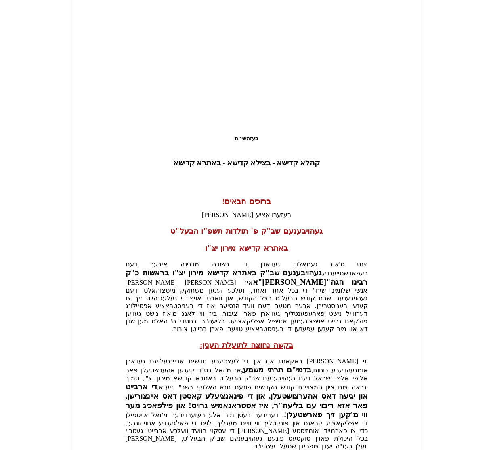
scroll to position [112, 0]
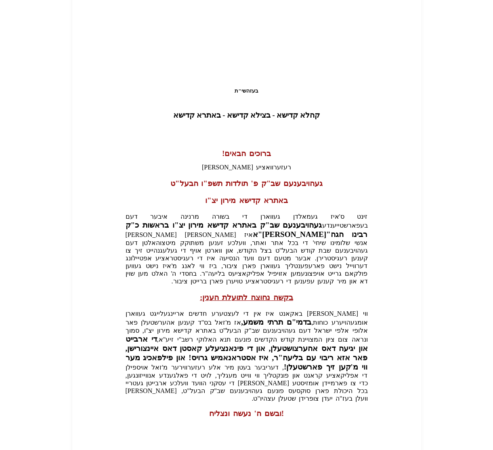
click at [380, 449] on span "Next" at bounding box center [382, 454] width 13 height 7
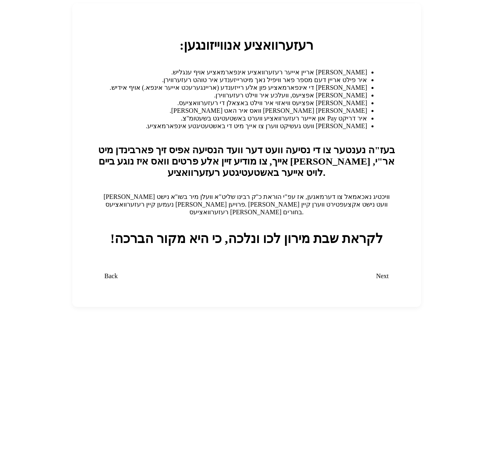
click at [382, 272] on span "Next" at bounding box center [382, 275] width 13 height 7
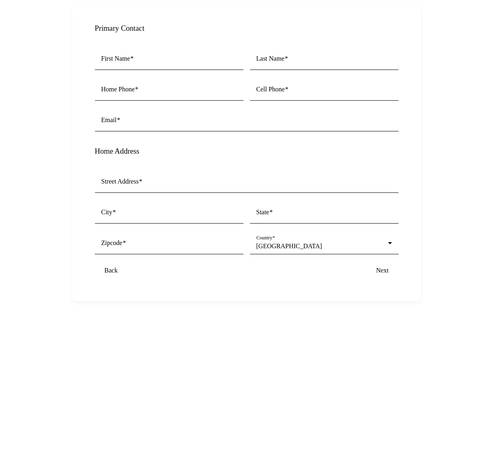
click at [381, 264] on div "Back Next" at bounding box center [247, 270] width 304 height 16
click at [207, 48] on div "First Name" at bounding box center [169, 58] width 136 height 23
click at [190, 49] on div "First Name" at bounding box center [169, 58] width 136 height 23
type input "******"
type input "********"
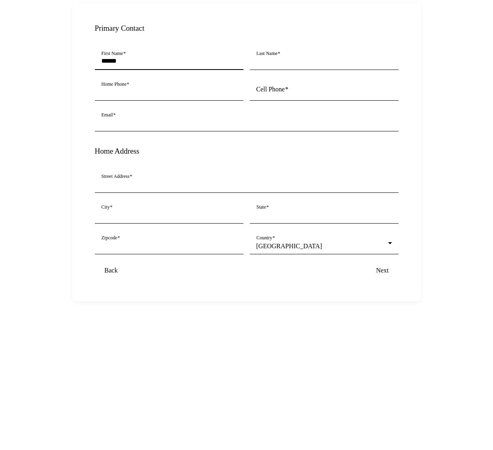
type input "**********"
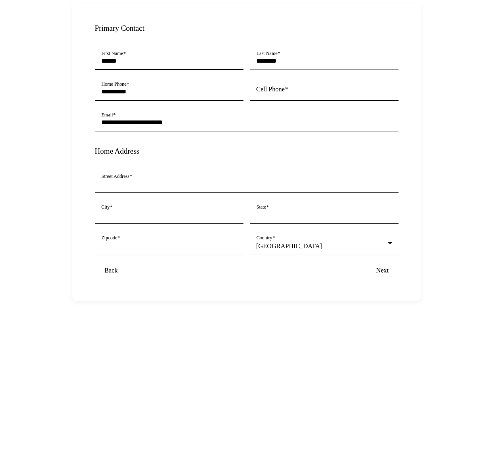
type input "*****"
click at [283, 92] on input "Cell Phone" at bounding box center [324, 91] width 136 height 7
type input "**********"
click at [382, 261] on span "submit" at bounding box center [382, 270] width 32 height 19
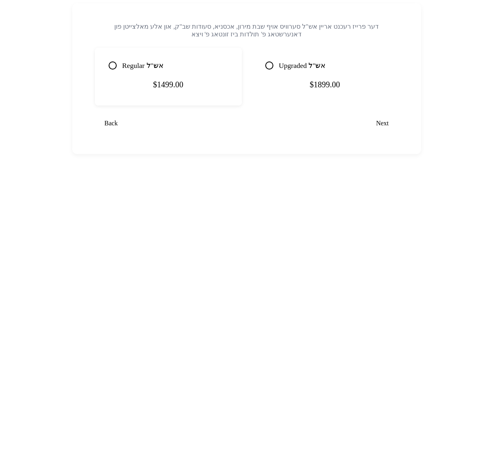
click at [185, 59] on mat-radio-button "Regular אש"ל" at bounding box center [169, 65] width 128 height 16
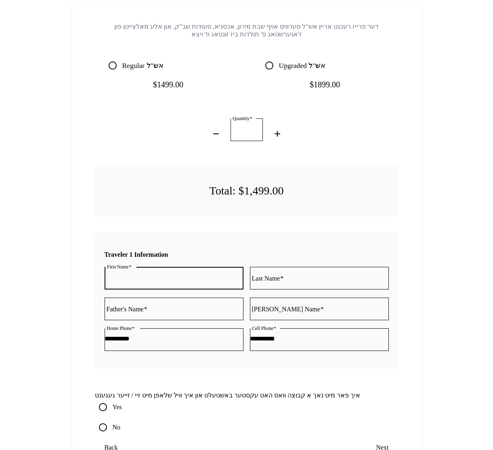
click at [200, 273] on input "First Name" at bounding box center [174, 276] width 139 height 7
type input "******"
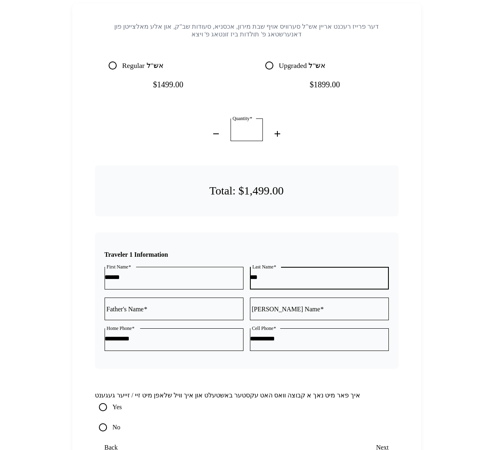
type input "***"
click at [210, 304] on input "Father's Name" at bounding box center [174, 307] width 139 height 7
type input "***"
click at [288, 305] on mat-label "Shver's Name" at bounding box center [286, 308] width 68 height 7
click at [288, 304] on input "Shver's Name" at bounding box center [319, 307] width 139 height 7
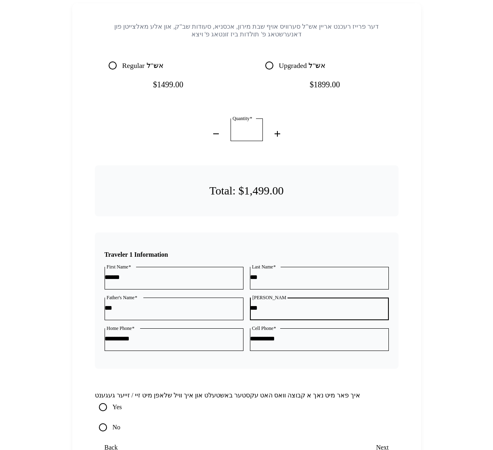
scroll to position [19, 0]
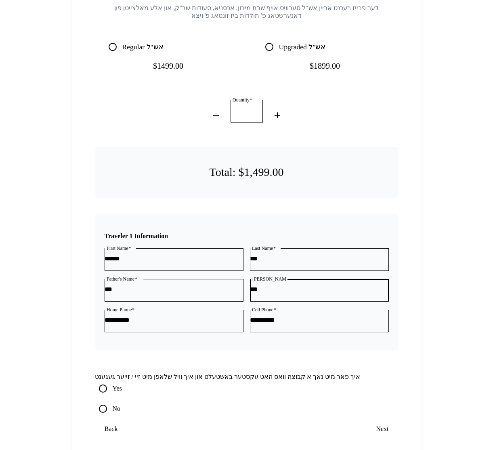
type input "***"
click at [391, 419] on span "submit" at bounding box center [382, 428] width 32 height 19
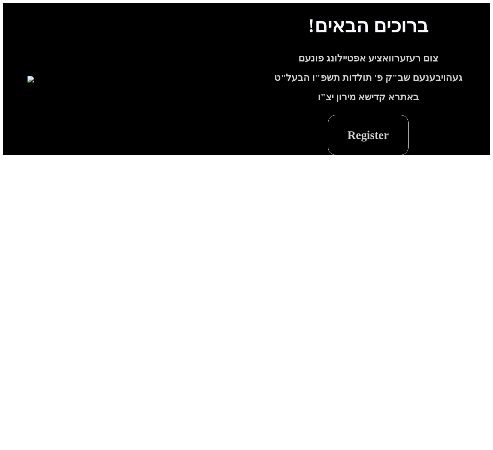
click at [404, 145] on span at bounding box center [368, 134] width 80 height 19
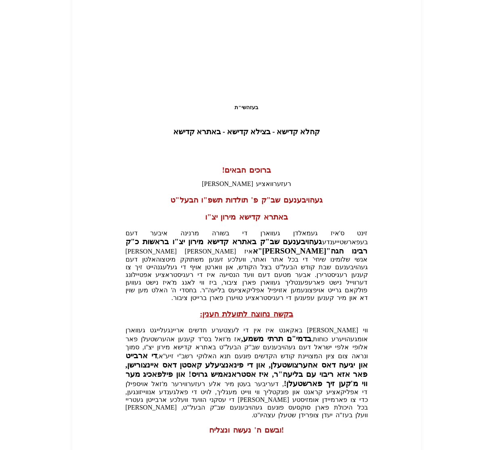
scroll to position [112, 0]
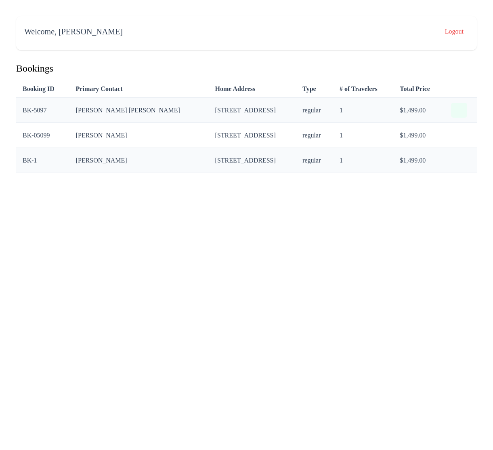
click at [464, 103] on button "button" at bounding box center [459, 110] width 16 height 15
click at [459, 110] on span "button" at bounding box center [459, 110] width 0 height 0
click at [459, 135] on span "button" at bounding box center [459, 135] width 0 height 0
click at [459, 160] on span "button" at bounding box center [459, 160] width 0 height 0
click at [467, 103] on button "button" at bounding box center [459, 110] width 16 height 15
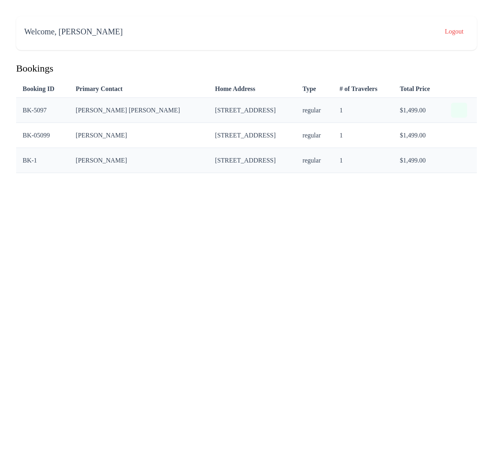
click at [459, 110] on span "button" at bounding box center [459, 110] width 0 height 0
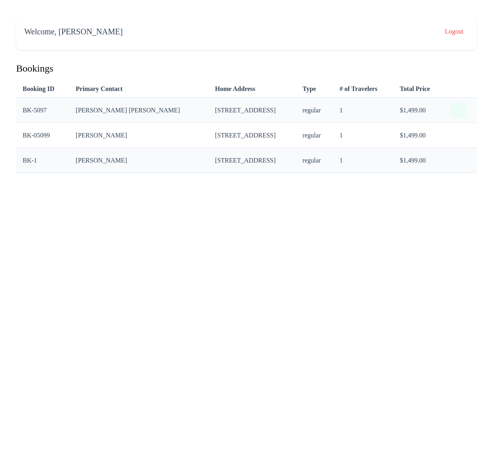
click at [459, 110] on span "button" at bounding box center [459, 110] width 0 height 0
click at [463, 116] on td at bounding box center [461, 110] width 32 height 25
click at [459, 135] on span "button" at bounding box center [459, 135] width 0 height 0
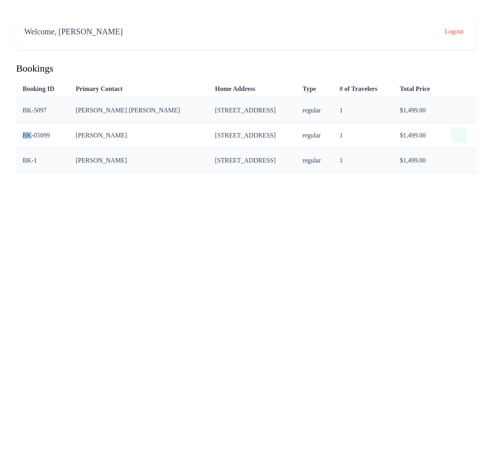
click at [459, 135] on span "button" at bounding box center [459, 135] width 0 height 0
click at [463, 159] on button "button" at bounding box center [459, 160] width 16 height 15
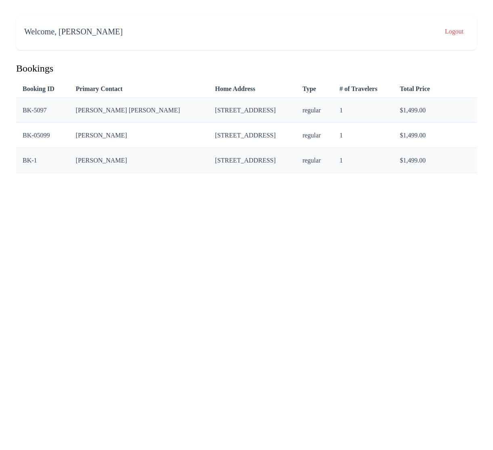
click at [350, 186] on body "Welcome, Joseph Friedman Logout Bookings Booking ID Primary Contact Home Addres…" at bounding box center [246, 94] width 487 height 183
click at [459, 110] on span "button" at bounding box center [459, 110] width 0 height 0
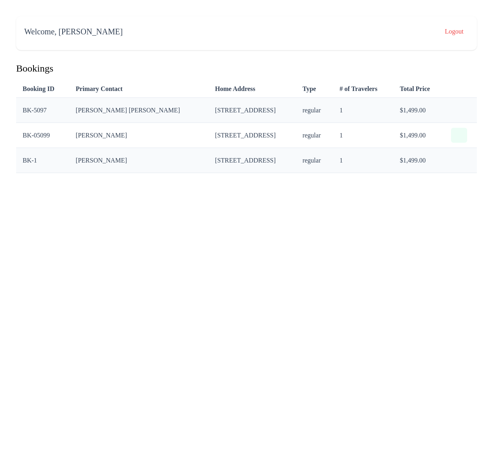
click at [459, 135] on span "button" at bounding box center [459, 135] width 0 height 0
click at [396, 128] on td "$1,499.00" at bounding box center [418, 135] width 51 height 25
click at [445, 31] on button "Logout" at bounding box center [453, 31] width 32 height 15
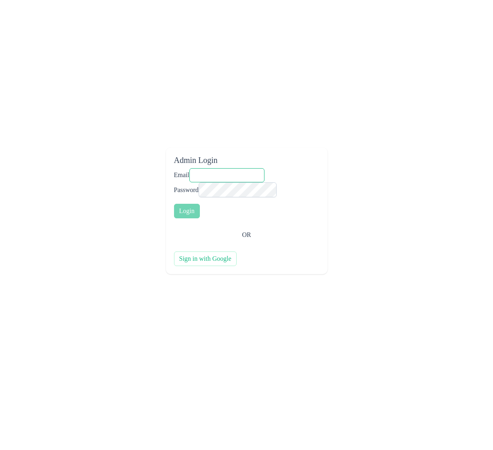
type input "**********"
click at [219, 255] on span "Sign in with Google" at bounding box center [205, 258] width 52 height 7
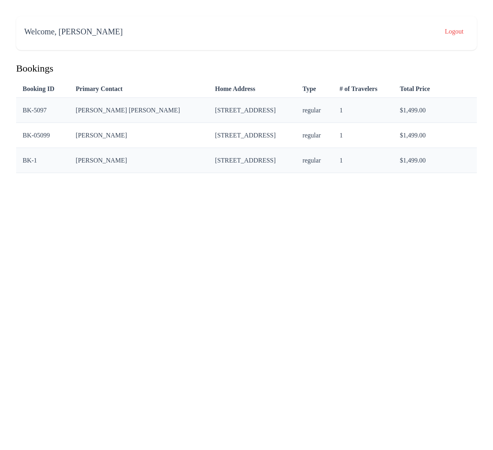
click at [460, 98] on td at bounding box center [461, 110] width 32 height 25
click at [459, 110] on span "button" at bounding box center [459, 110] width 0 height 0
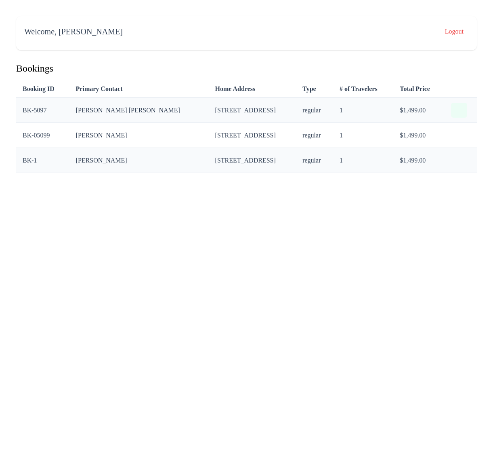
click at [459, 110] on span "button" at bounding box center [459, 110] width 0 height 0
